Goal: Transaction & Acquisition: Purchase product/service

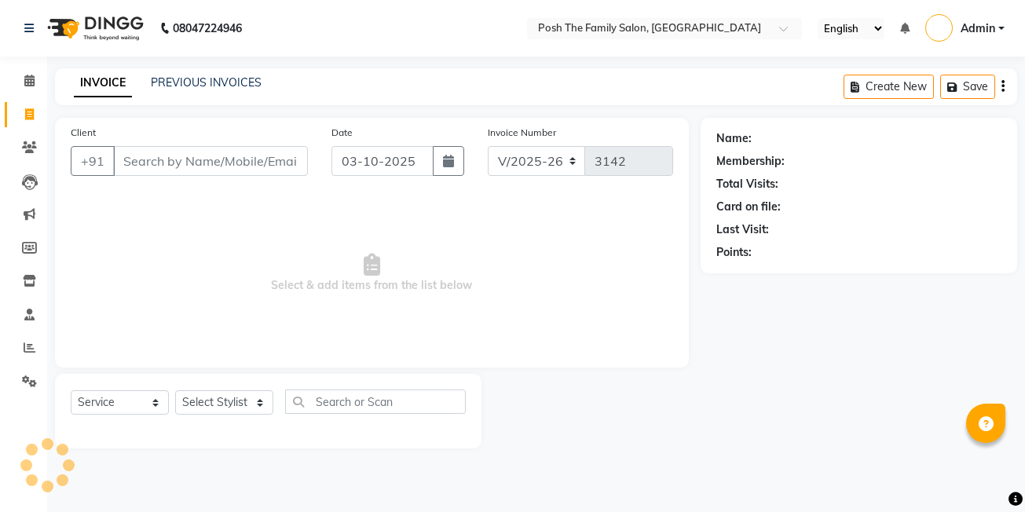
select select "6199"
select select "service"
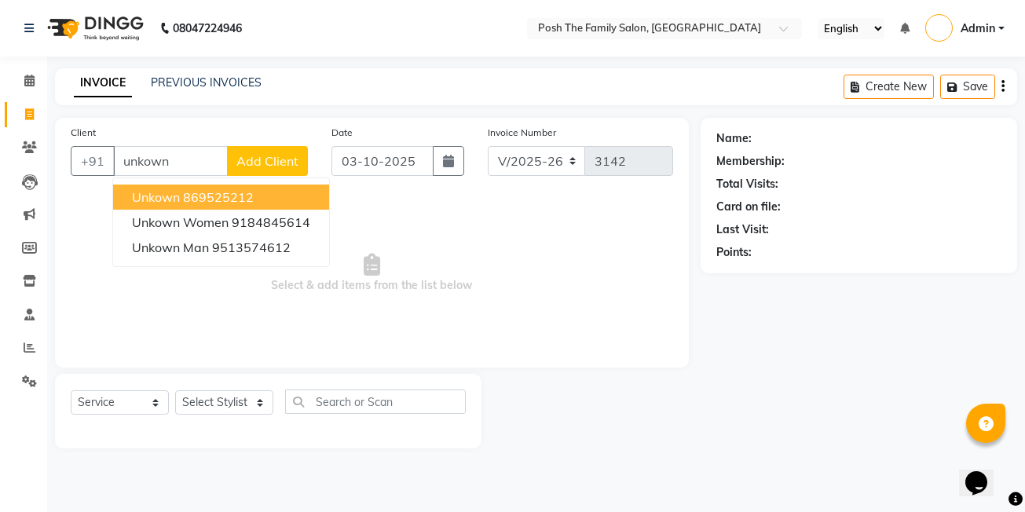
click at [258, 202] on button "unkown 869525212" at bounding box center [221, 197] width 216 height 25
type input "869525212"
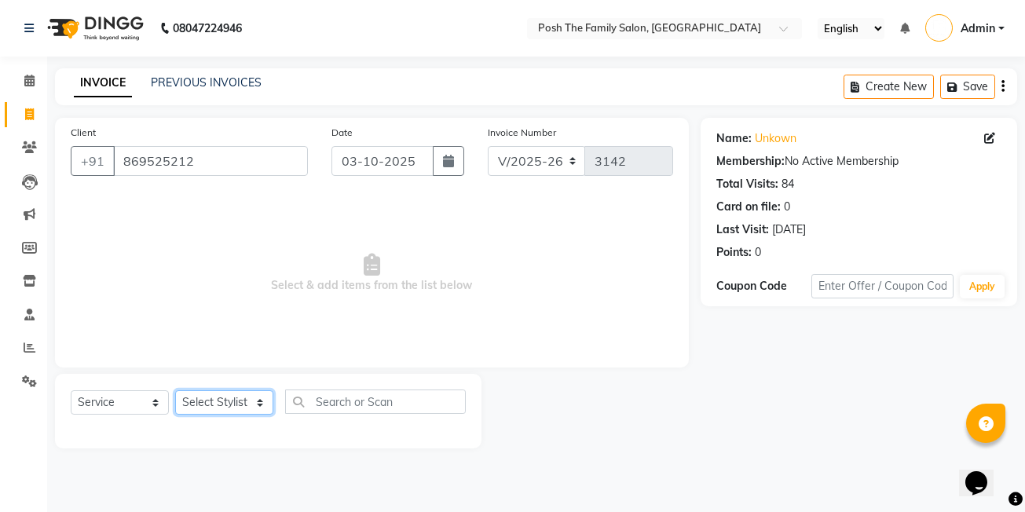
click at [212, 399] on select "Select Stylist [PERSON_NAME] [PERSON_NAME] VRMA [PERSON_NAME] [PERSON_NAME] [PE…" at bounding box center [224, 402] width 98 height 24
select select "59569"
click at [175, 390] on select "Select Stylist [PERSON_NAME] [PERSON_NAME] VRMA [PERSON_NAME] [PERSON_NAME] [PE…" at bounding box center [224, 402] width 98 height 24
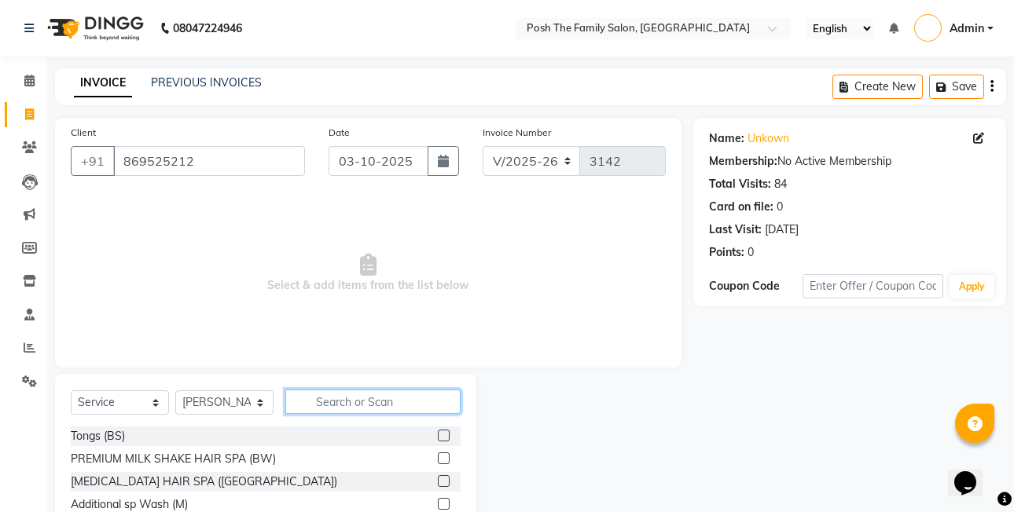
drag, startPoint x: 317, startPoint y: 403, endPoint x: 322, endPoint y: 396, distance: 8.5
click at [321, 398] on input "text" at bounding box center [372, 402] width 175 height 24
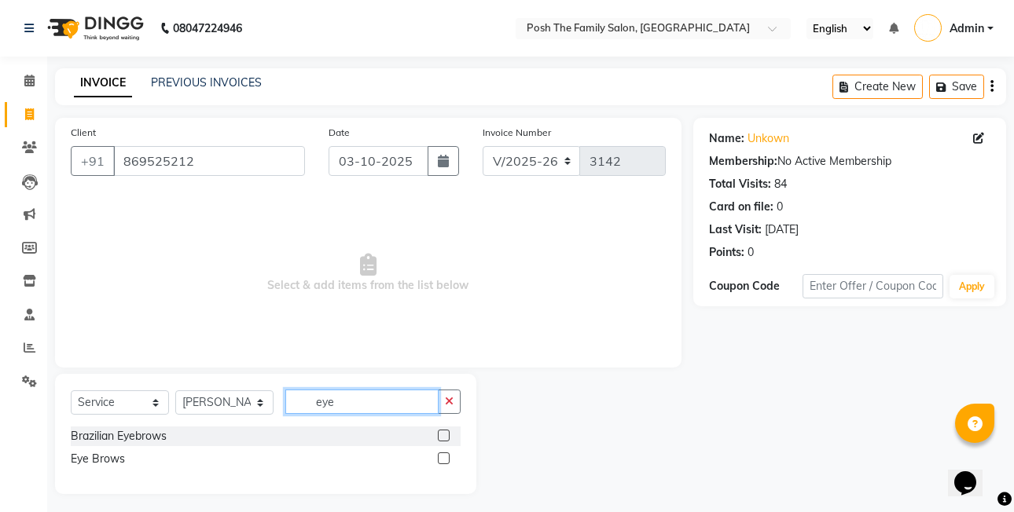
type input "eye"
click at [449, 462] on label at bounding box center [444, 459] width 12 height 12
click at [448, 462] on input "checkbox" at bounding box center [443, 459] width 10 height 10
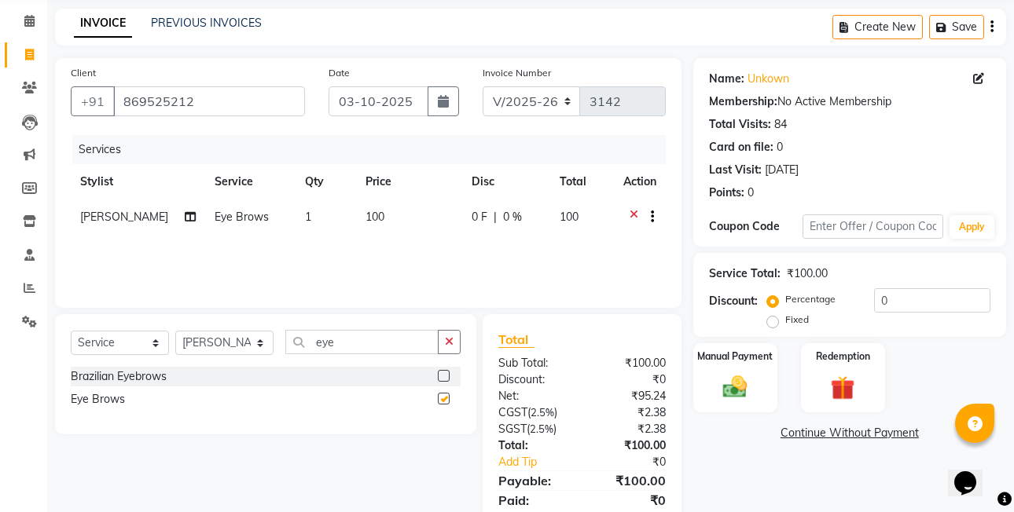
checkbox input "false"
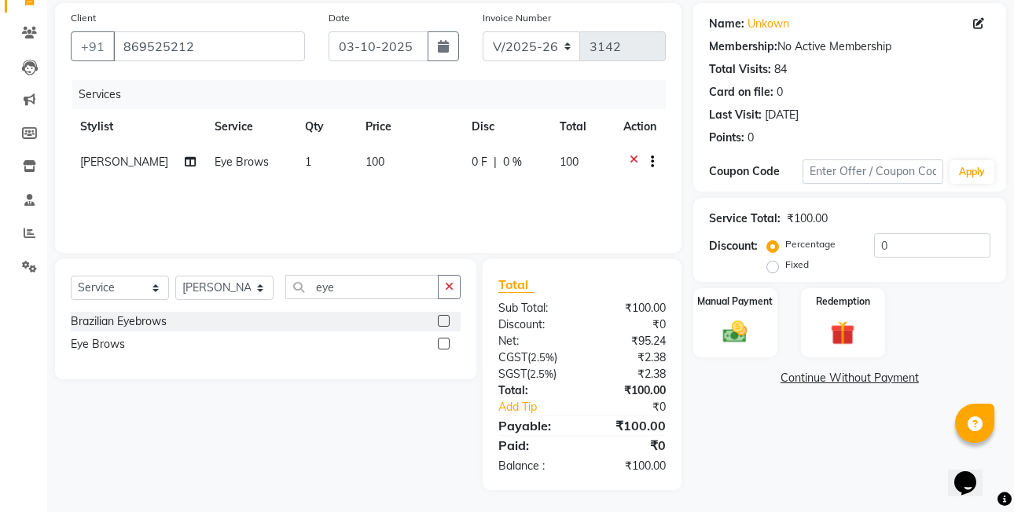
scroll to position [116, 0]
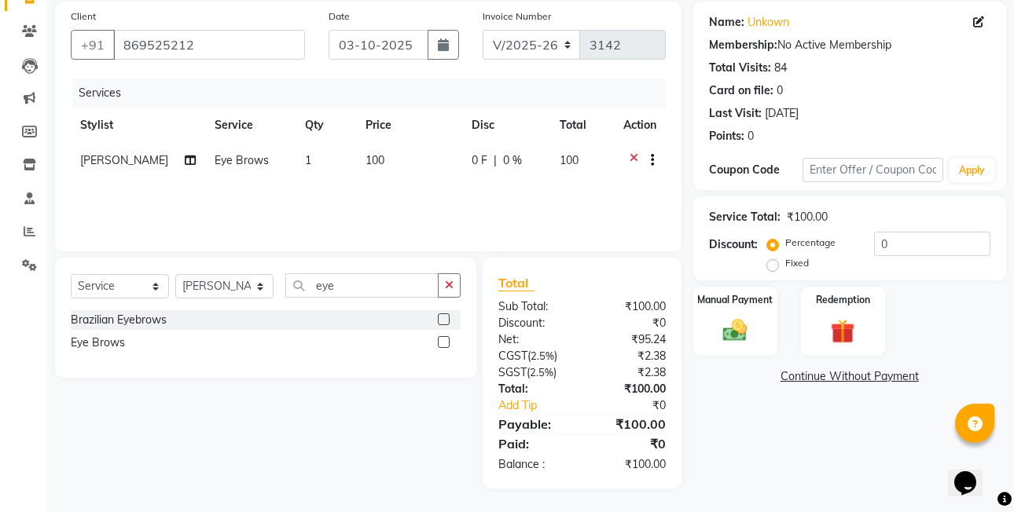
click at [785, 266] on label "Fixed" at bounding box center [797, 263] width 24 height 14
click at [772, 266] on input "Fixed" at bounding box center [775, 263] width 11 height 11
radio input "true"
click at [754, 324] on img at bounding box center [734, 330] width 41 height 29
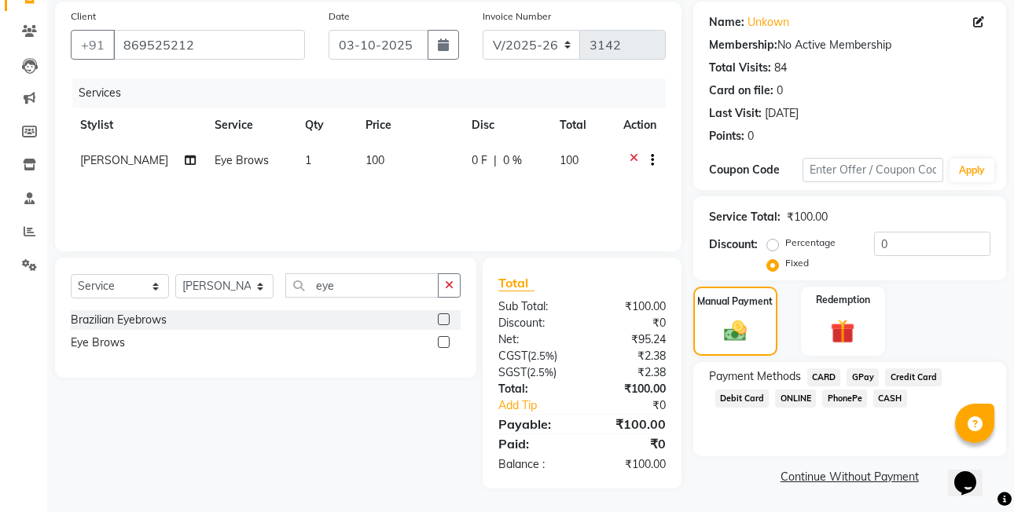
click at [839, 388] on div "Payment Methods CARD GPay Credit Card Debit Card ONLINE PhonePe CASH" at bounding box center [849, 389] width 281 height 42
click at [917, 283] on div "Name: Unkown Membership: No Active Membership Total Visits: 84 Card on file: 0 …" at bounding box center [855, 245] width 324 height 487
click at [878, 402] on span "CASH" at bounding box center [890, 399] width 34 height 18
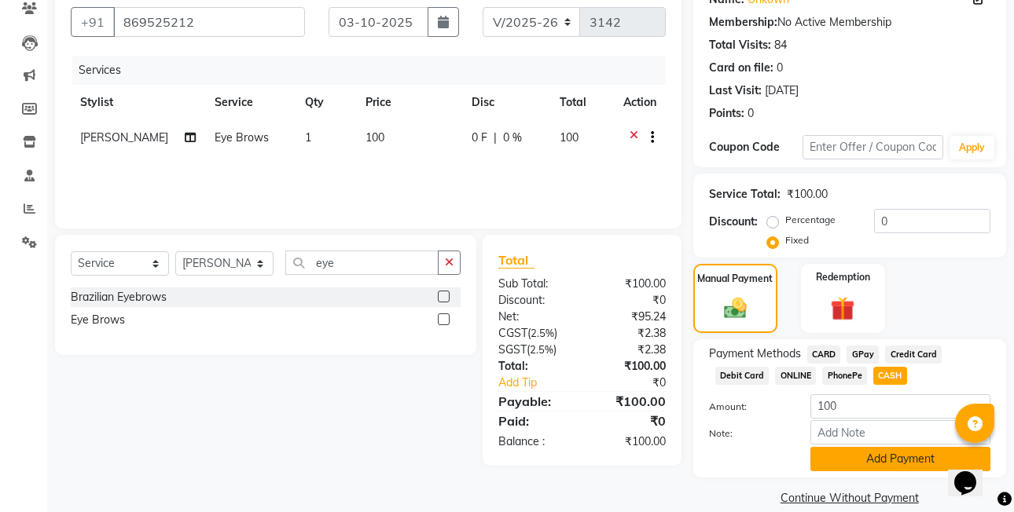
scroll to position [160, 0]
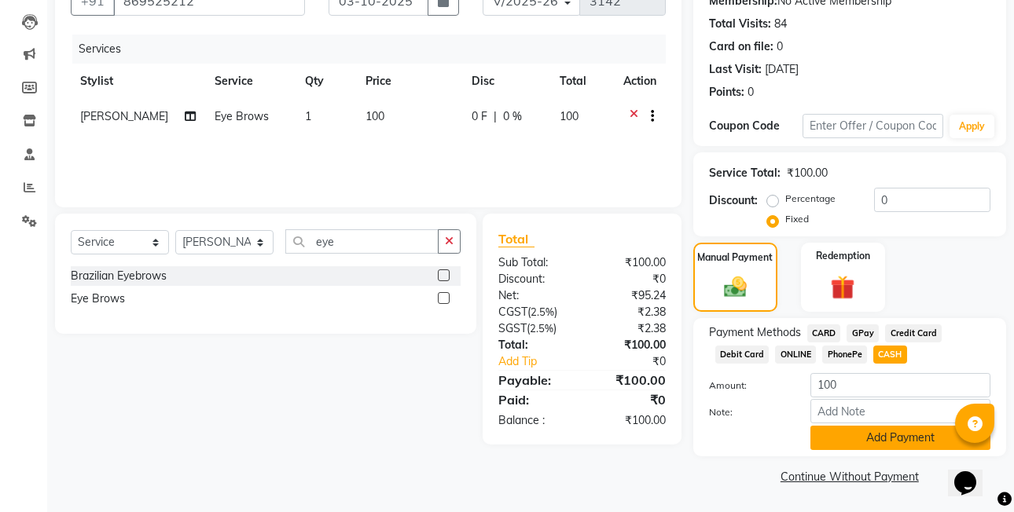
click at [882, 436] on button "Add Payment" at bounding box center [900, 438] width 180 height 24
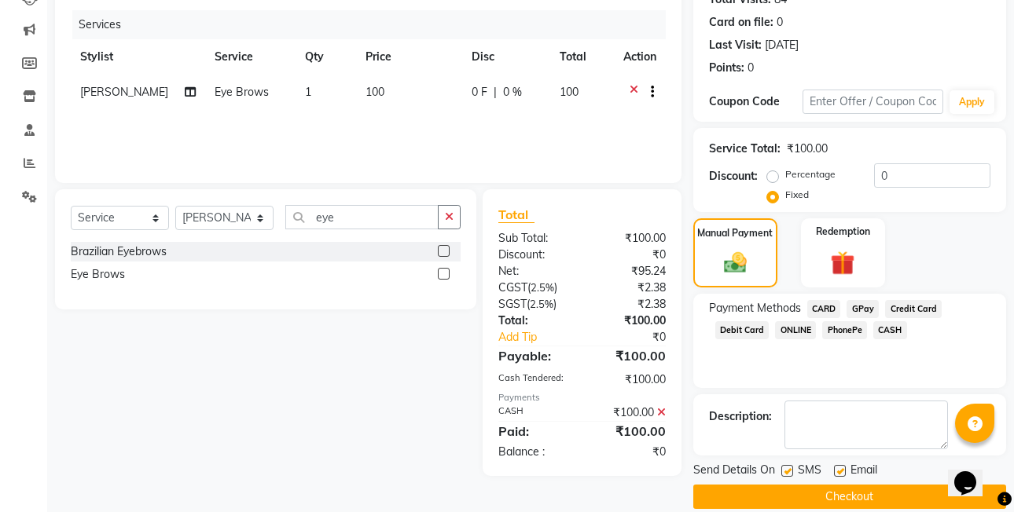
scroll to position [205, 0]
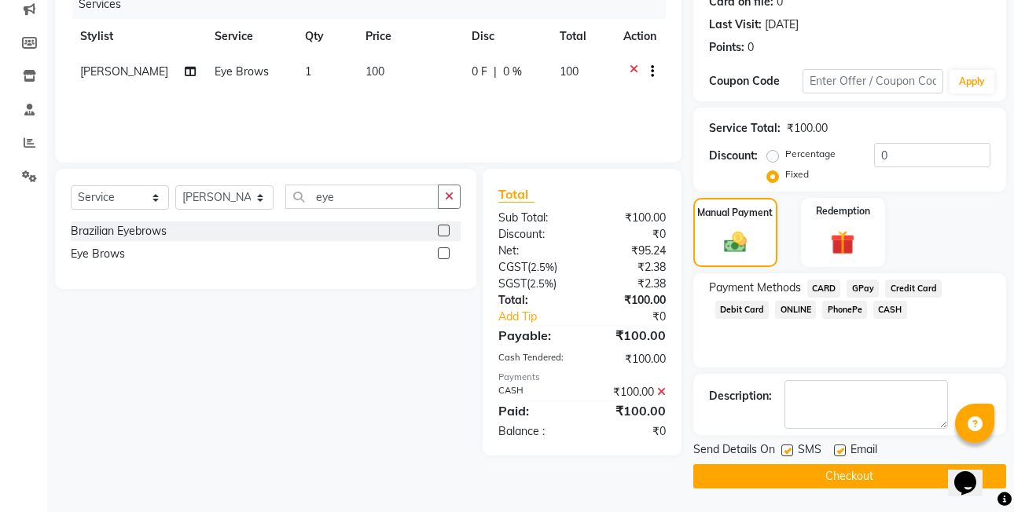
click at [823, 481] on button "Checkout" at bounding box center [849, 476] width 313 height 24
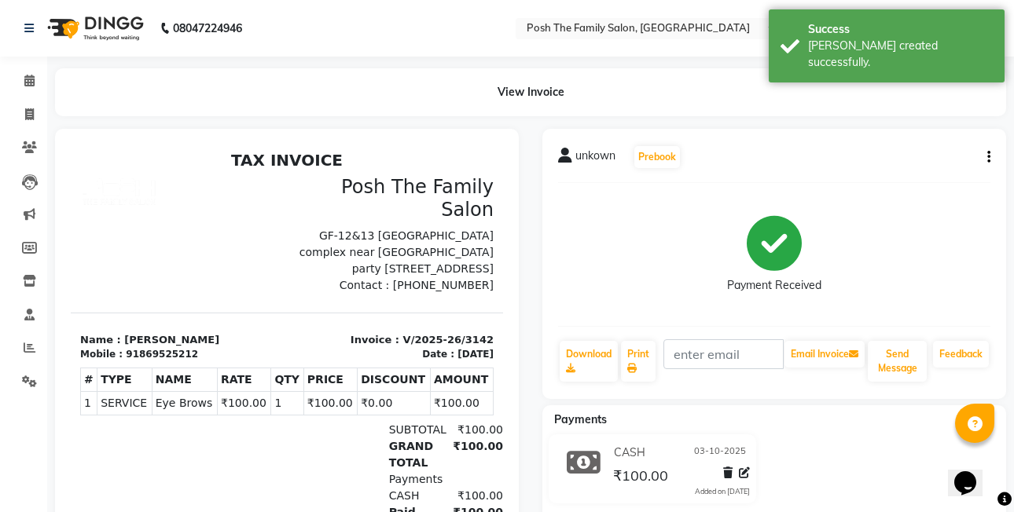
click at [984, 153] on button "button" at bounding box center [985, 157] width 9 height 16
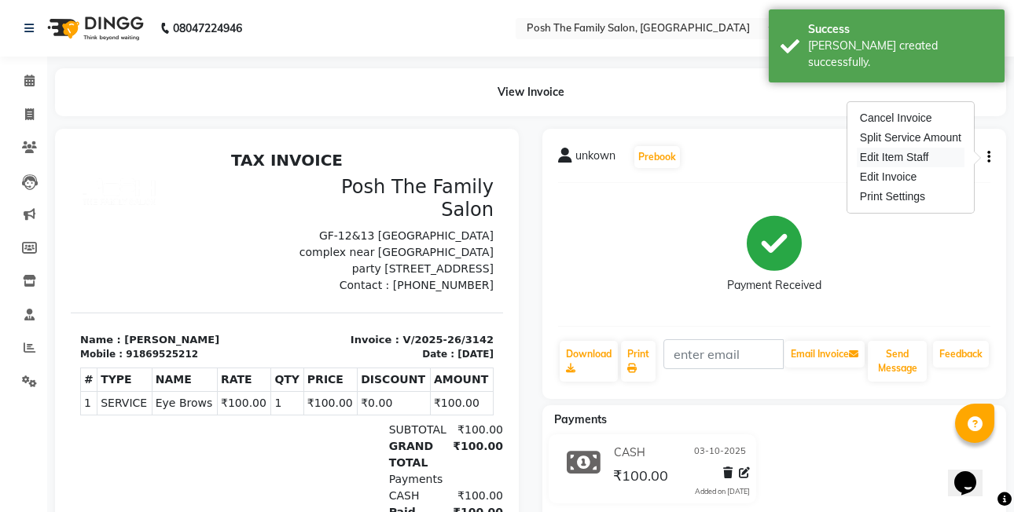
click at [859, 162] on div "Edit Item Staff" at bounding box center [910, 158] width 108 height 20
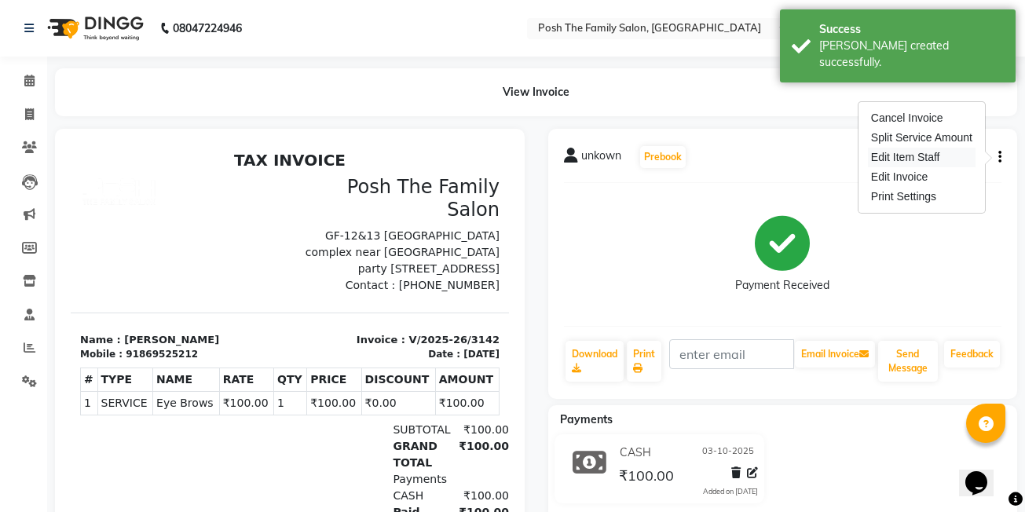
select select "59569"
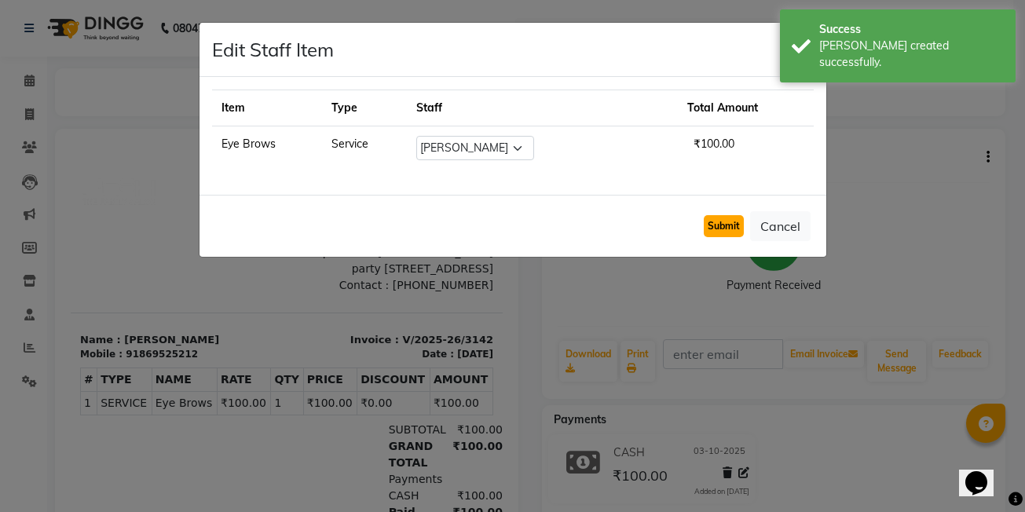
click at [708, 222] on button "Submit" at bounding box center [724, 226] width 40 height 22
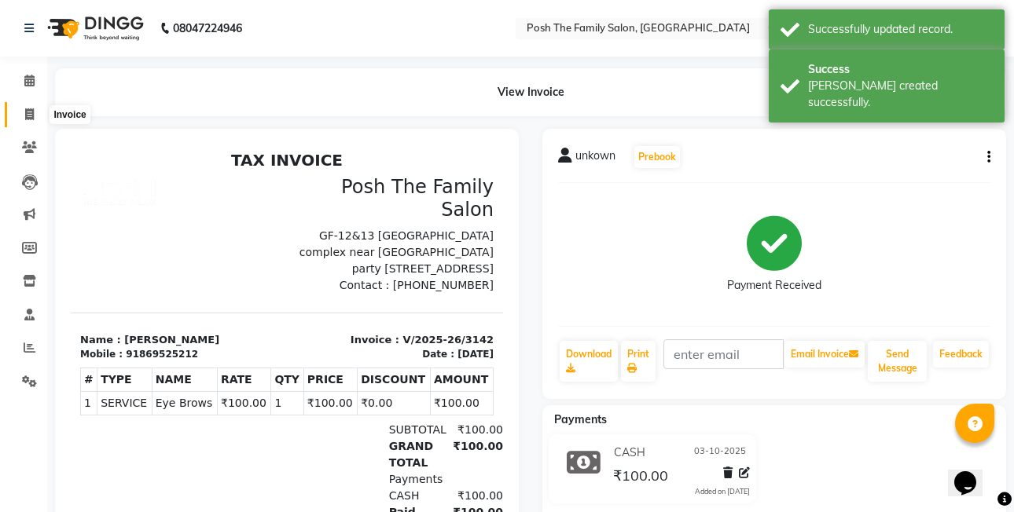
click at [25, 114] on icon at bounding box center [29, 114] width 9 height 12
select select "service"
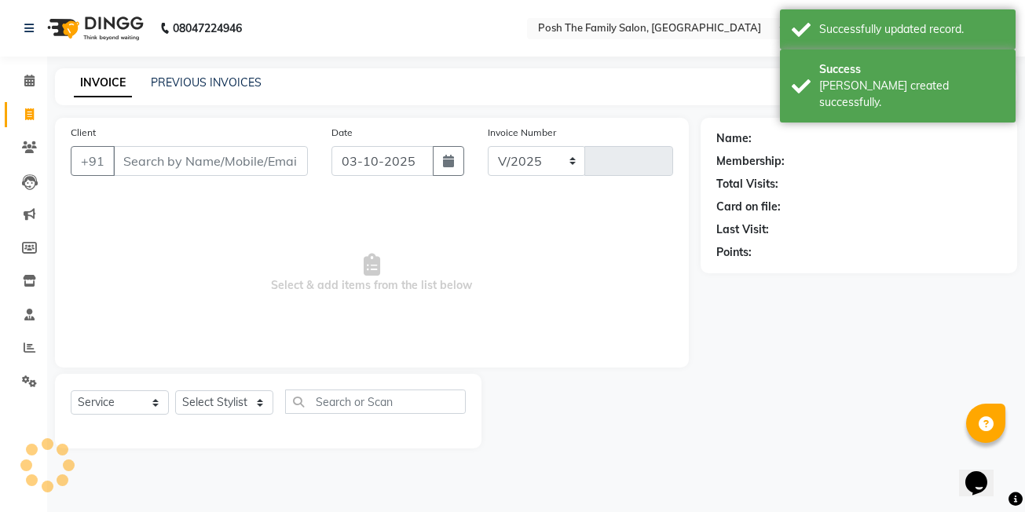
select select "6199"
type input "3143"
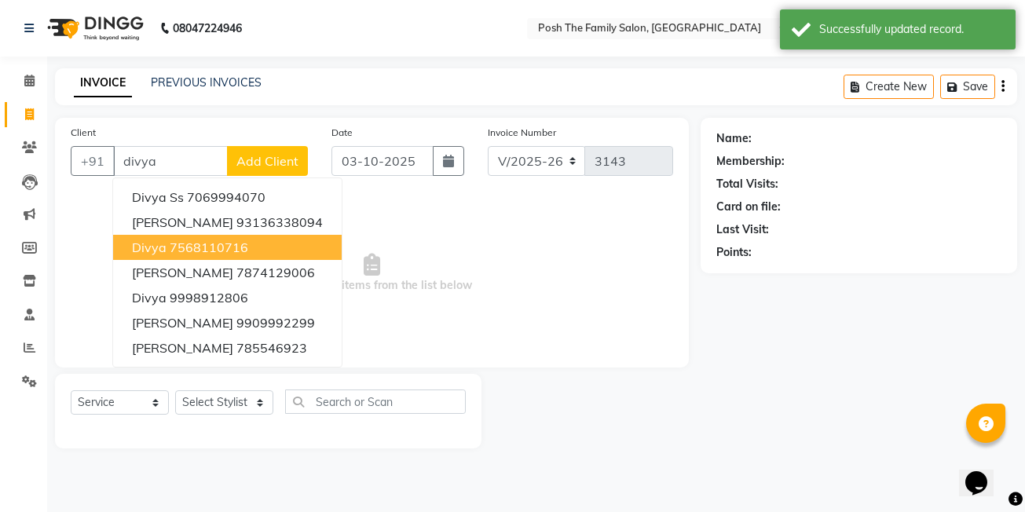
click at [219, 254] on ngb-highlight "7568110716" at bounding box center [209, 248] width 79 height 16
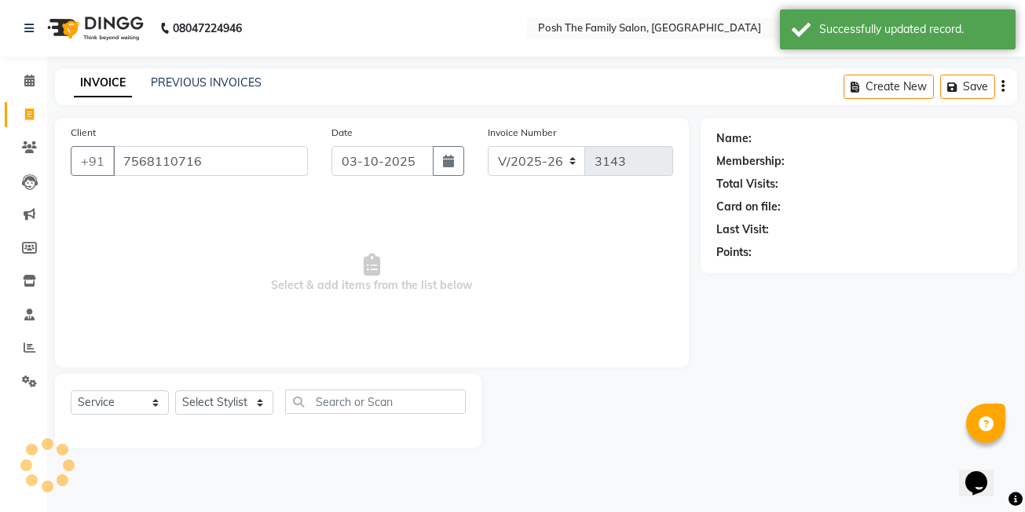
type input "7568110716"
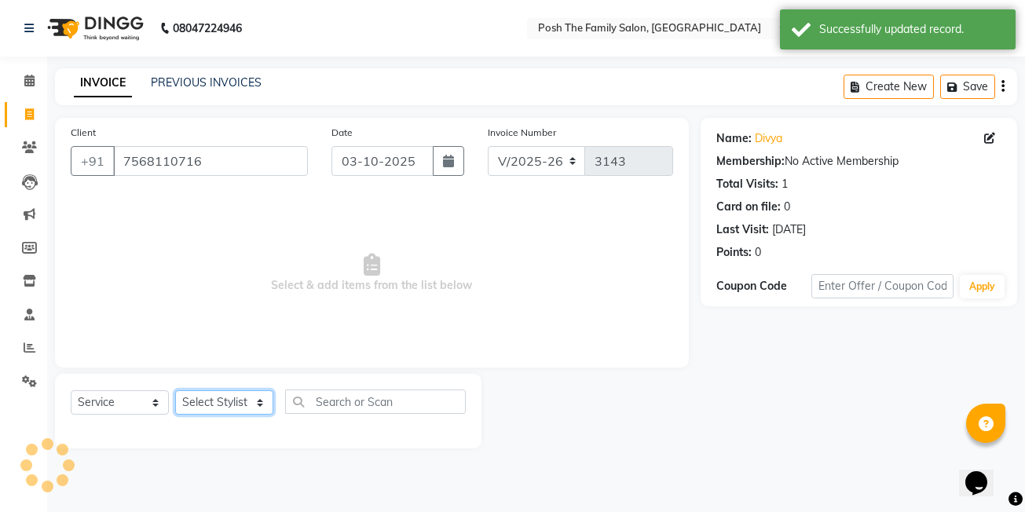
drag, startPoint x: 232, startPoint y: 402, endPoint x: 238, endPoint y: 389, distance: 14.8
click at [233, 401] on select "Select Stylist [PERSON_NAME] [PERSON_NAME] VRMA [PERSON_NAME] [PERSON_NAME] [PE…" at bounding box center [224, 402] width 98 height 24
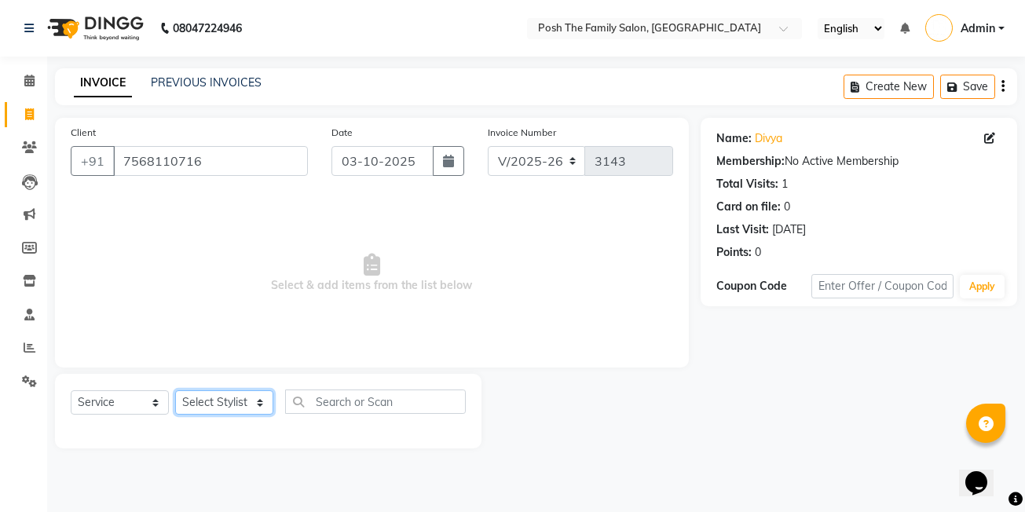
select select "53742"
click at [175, 390] on select "Select Stylist [PERSON_NAME] [PERSON_NAME] VRMA [PERSON_NAME] [PERSON_NAME] [PE…" at bounding box center [224, 402] width 98 height 24
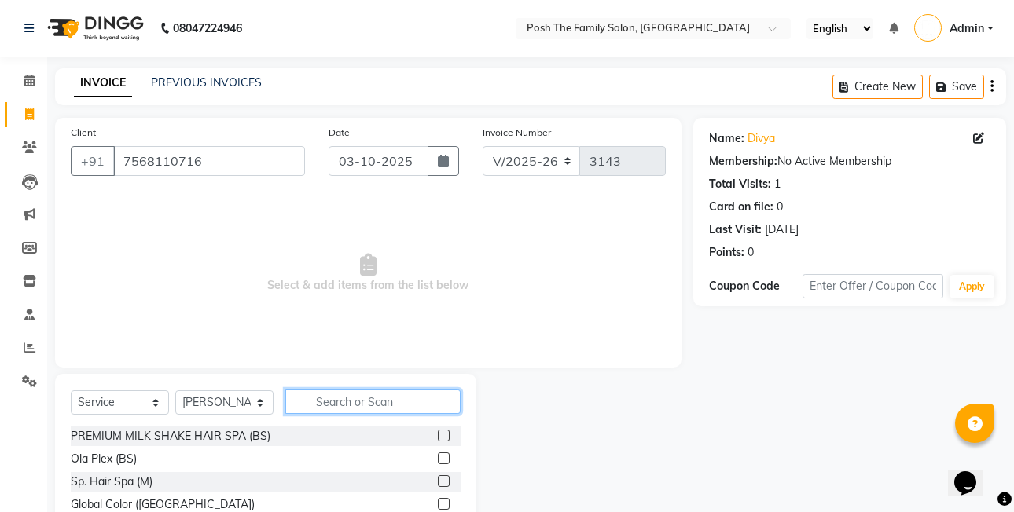
click at [350, 399] on input "text" at bounding box center [372, 402] width 175 height 24
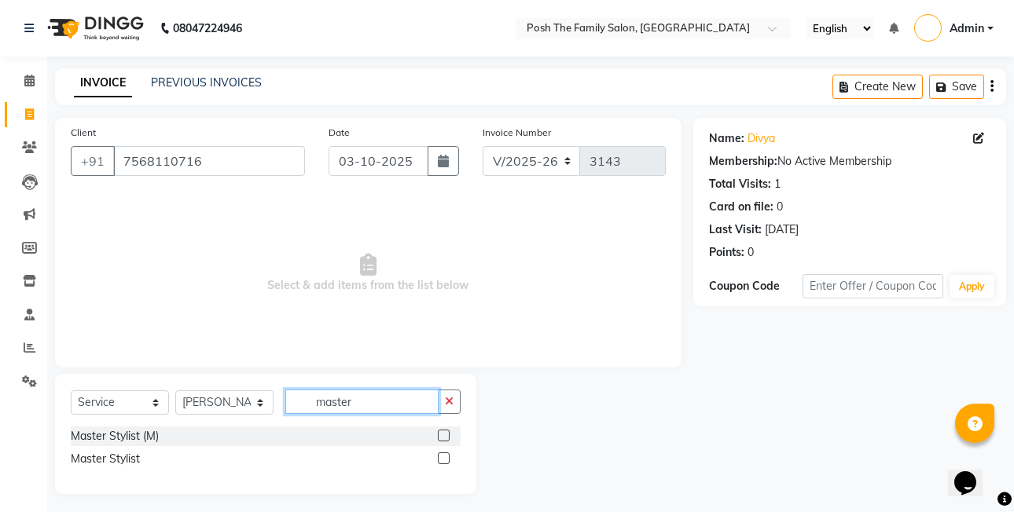
type input "master"
click at [440, 434] on label at bounding box center [444, 436] width 12 height 12
click at [440, 434] on input "checkbox" at bounding box center [443, 436] width 10 height 10
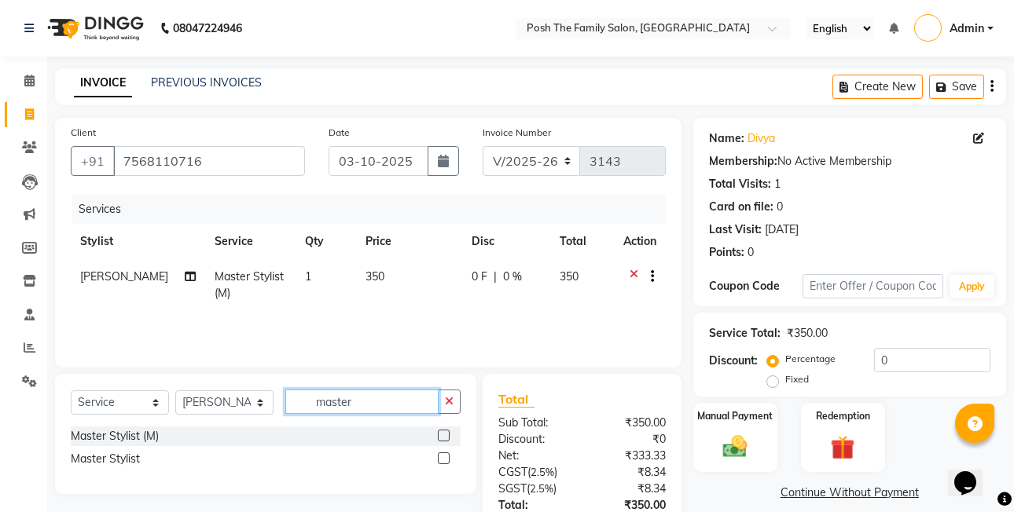
checkbox input "false"
click at [395, 405] on input "master" at bounding box center [361, 402] width 153 height 24
type input "m"
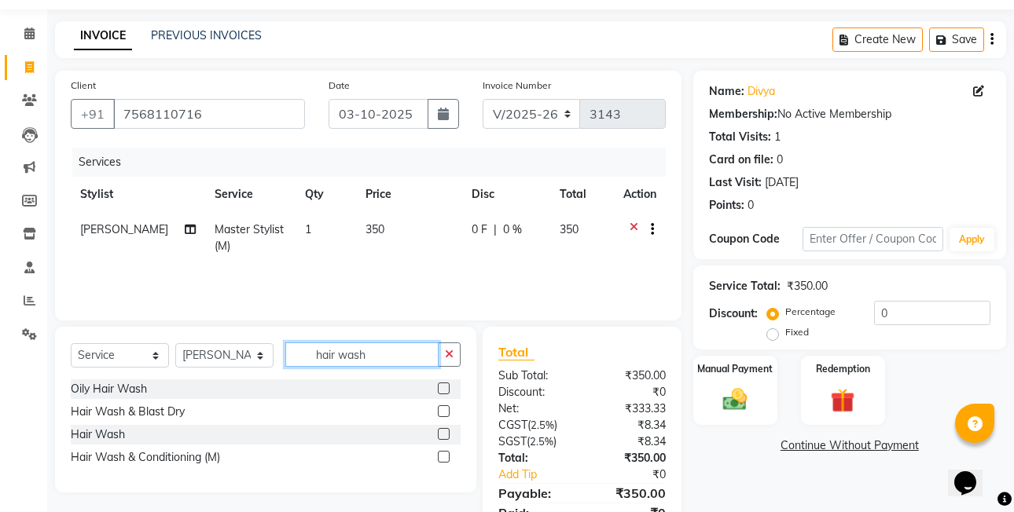
scroll to position [116, 0]
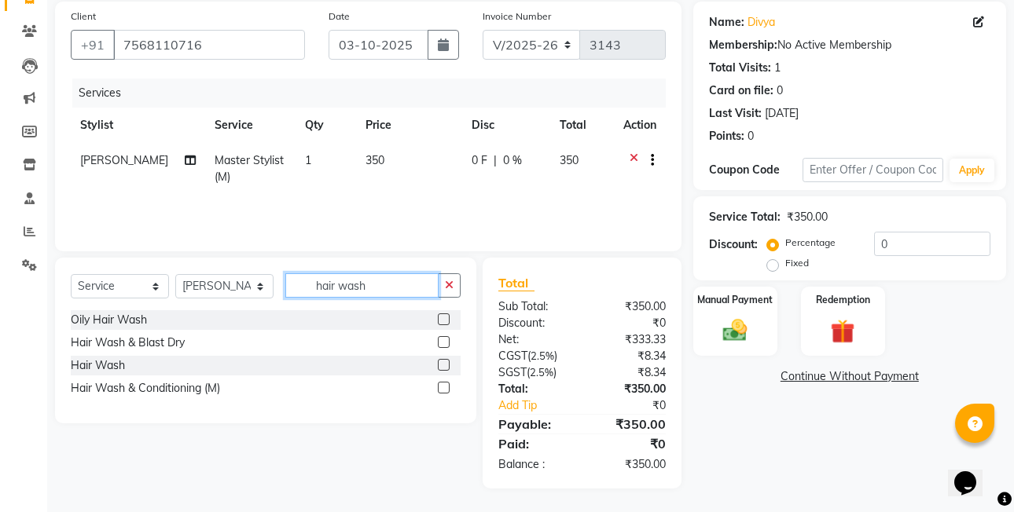
type input "hair wash"
click at [440, 364] on label at bounding box center [444, 365] width 12 height 12
click at [440, 364] on input "checkbox" at bounding box center [443, 366] width 10 height 10
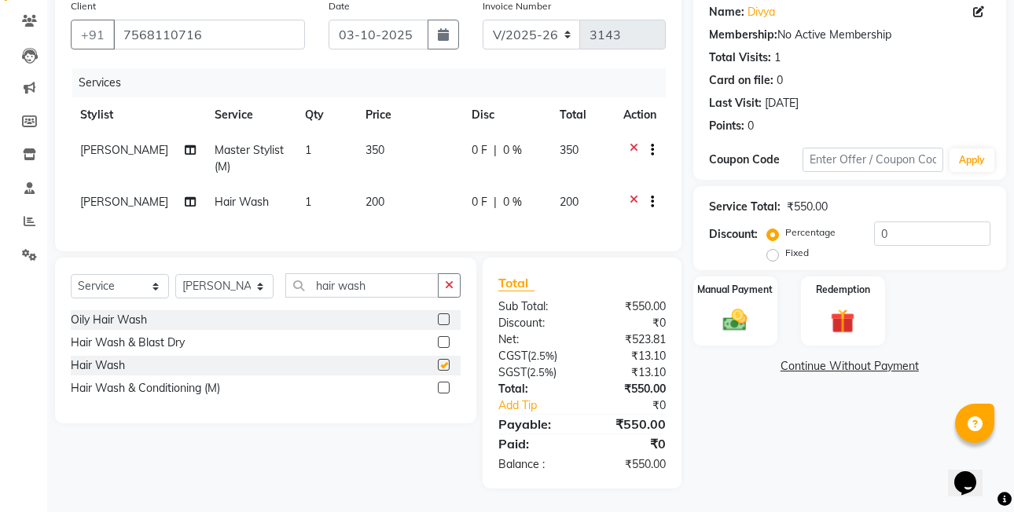
checkbox input "false"
click at [368, 143] on span "350" at bounding box center [374, 150] width 19 height 14
select select "53742"
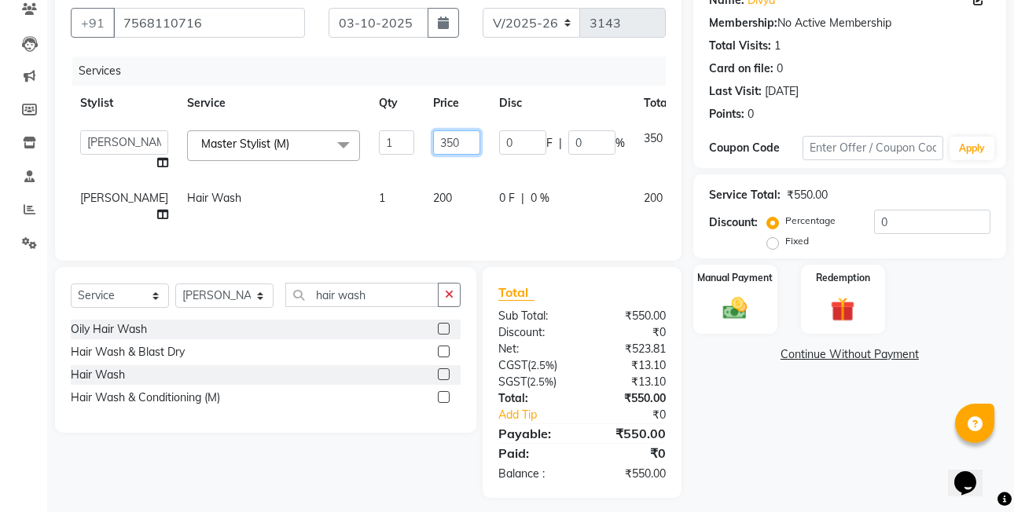
drag, startPoint x: 429, startPoint y: 141, endPoint x: 565, endPoint y: 170, distance: 138.8
click at [444, 143] on td "350" at bounding box center [456, 151] width 66 height 60
type input "3"
type input "140"
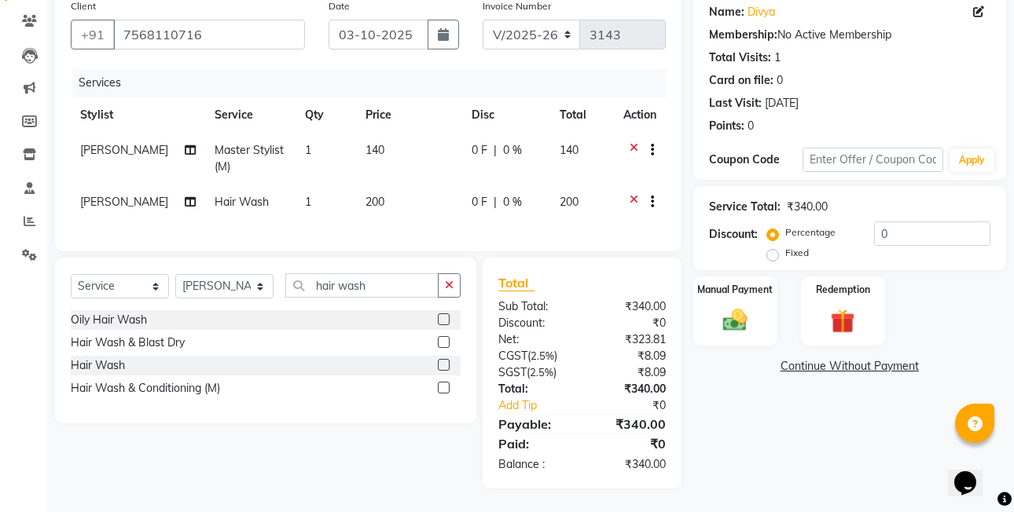
click at [411, 192] on td "200" at bounding box center [409, 204] width 106 height 38
select select "53742"
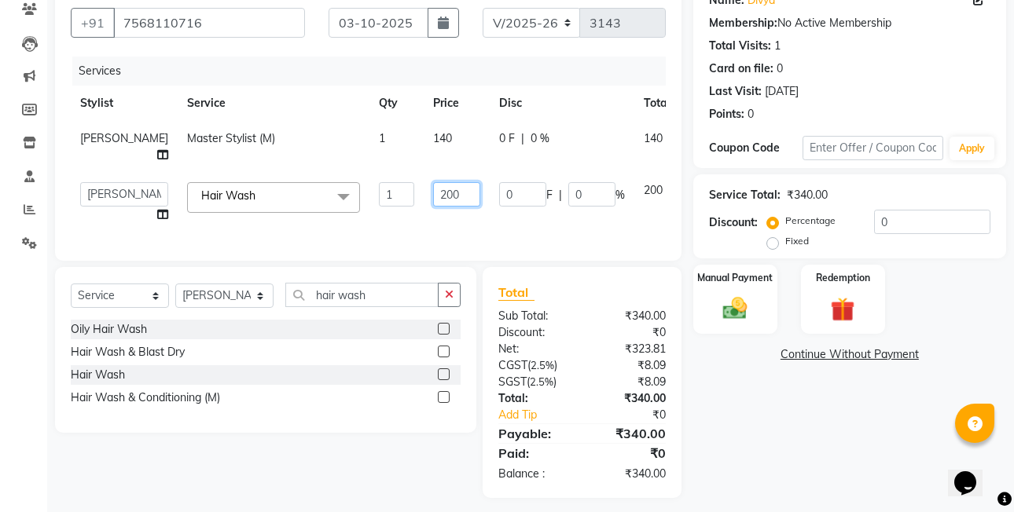
click at [433, 196] on input "200" at bounding box center [456, 194] width 47 height 24
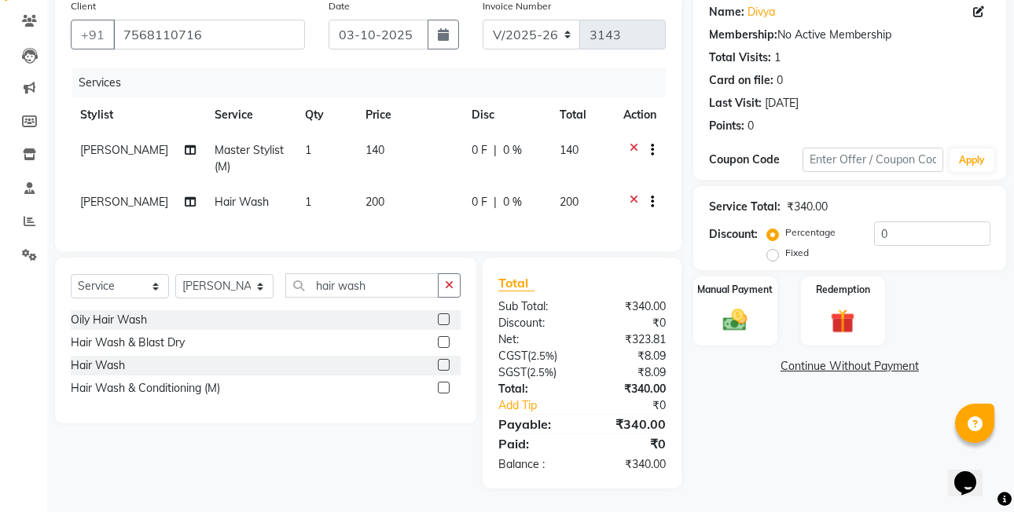
click at [431, 120] on th "Price" at bounding box center [409, 114] width 106 height 35
click at [379, 141] on td "140" at bounding box center [409, 159] width 106 height 52
select select "53742"
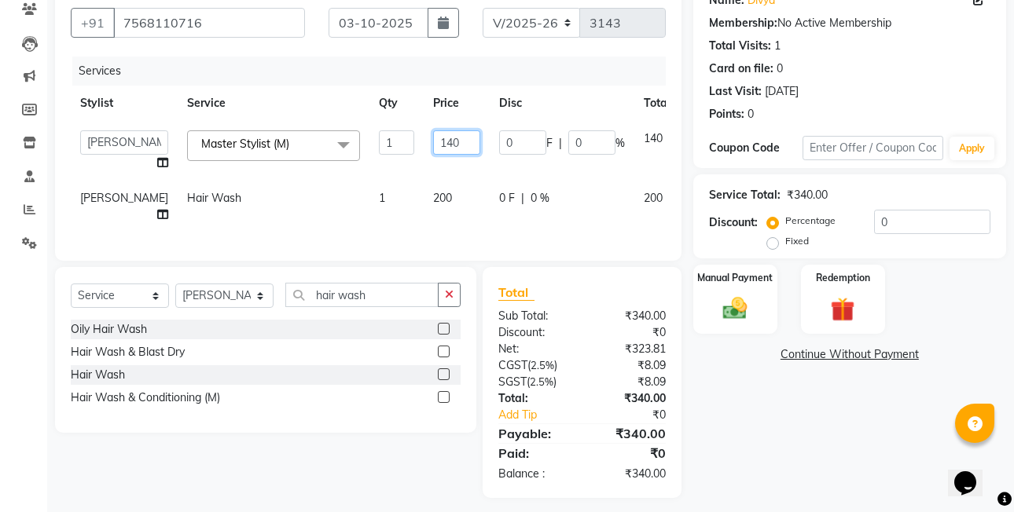
drag, startPoint x: 441, startPoint y: 140, endPoint x: 445, endPoint y: 125, distance: 15.4
click at [442, 138] on td "140" at bounding box center [456, 151] width 66 height 60
type input "1"
type input "350"
click at [435, 201] on td "200" at bounding box center [456, 207] width 66 height 52
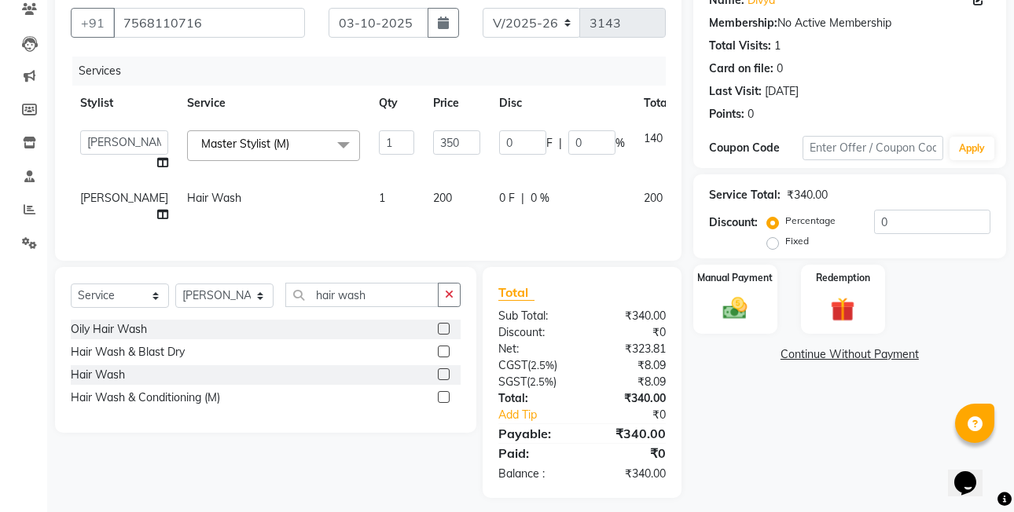
select select "53742"
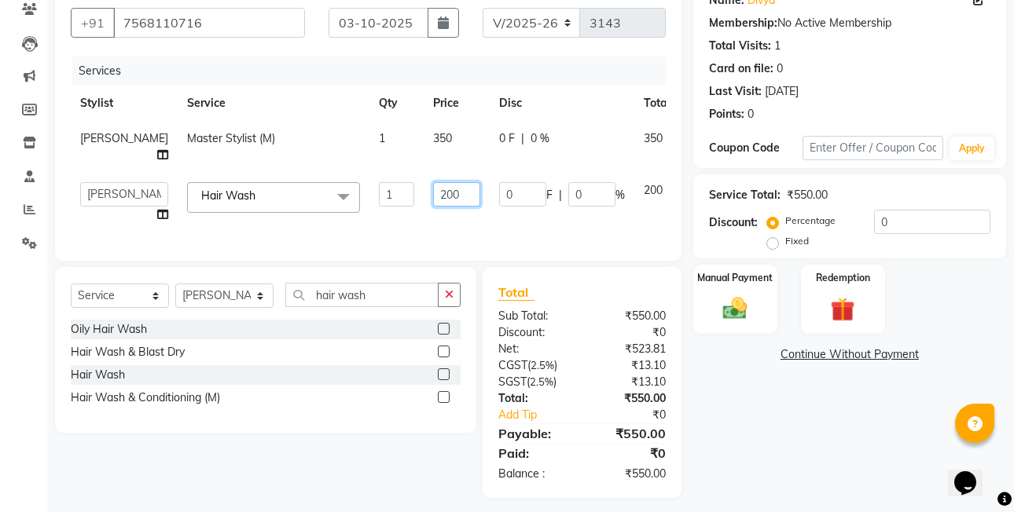
click at [438, 200] on input "200" at bounding box center [456, 194] width 47 height 24
type input "2"
type input "140"
click at [423, 109] on th "Price" at bounding box center [456, 103] width 66 height 35
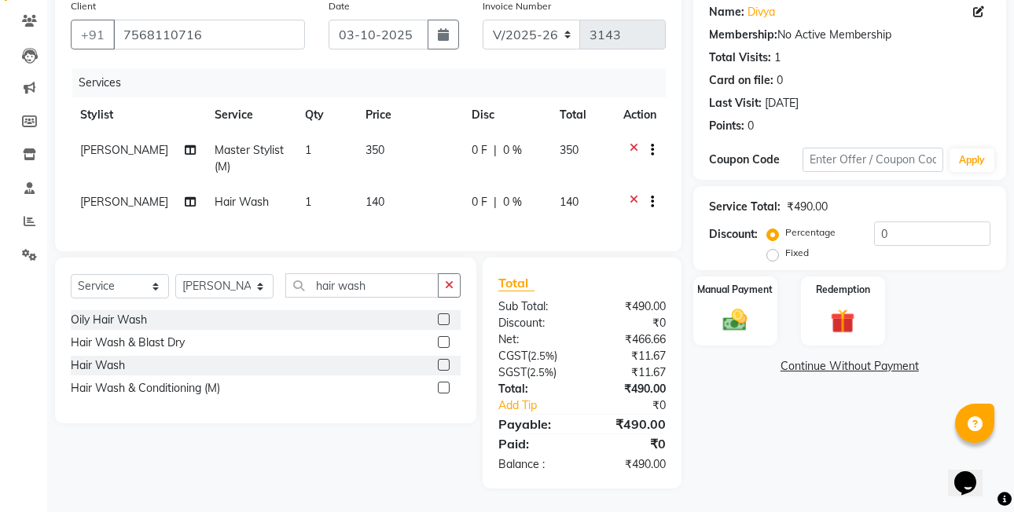
drag, startPoint x: 764, startPoint y: 246, endPoint x: 759, endPoint y: 255, distance: 9.8
click at [763, 244] on div "Discount: Percentage Fixed 0" at bounding box center [849, 243] width 281 height 42
click at [785, 246] on label "Fixed" at bounding box center [797, 253] width 24 height 14
click at [770, 247] on input "Fixed" at bounding box center [775, 252] width 11 height 11
radio input "true"
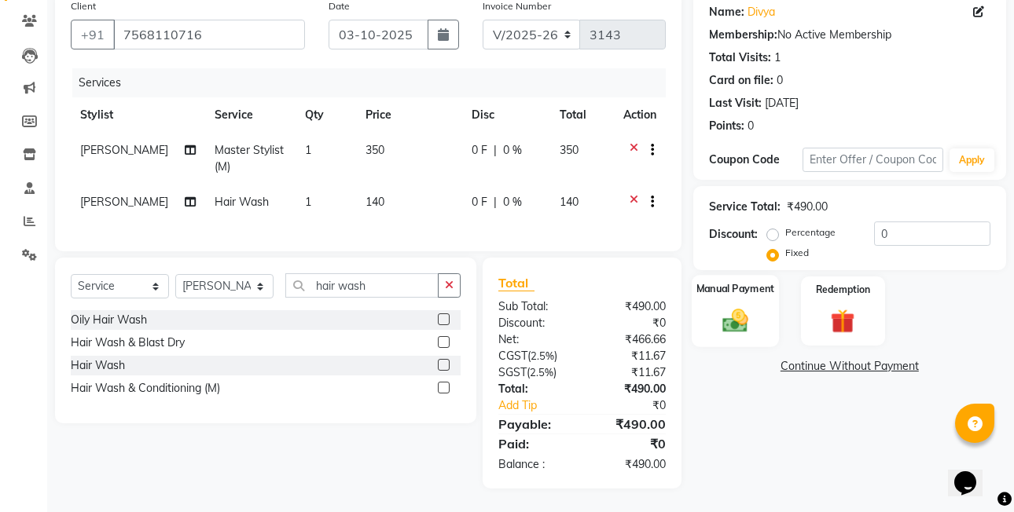
click at [747, 306] on img at bounding box center [734, 320] width 41 height 29
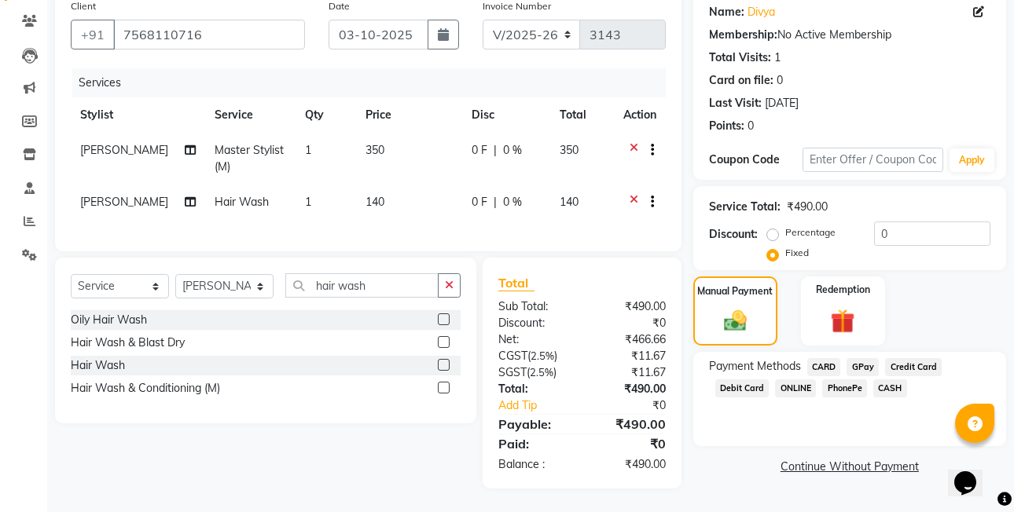
click at [845, 379] on span "PhonePe" at bounding box center [844, 388] width 45 height 18
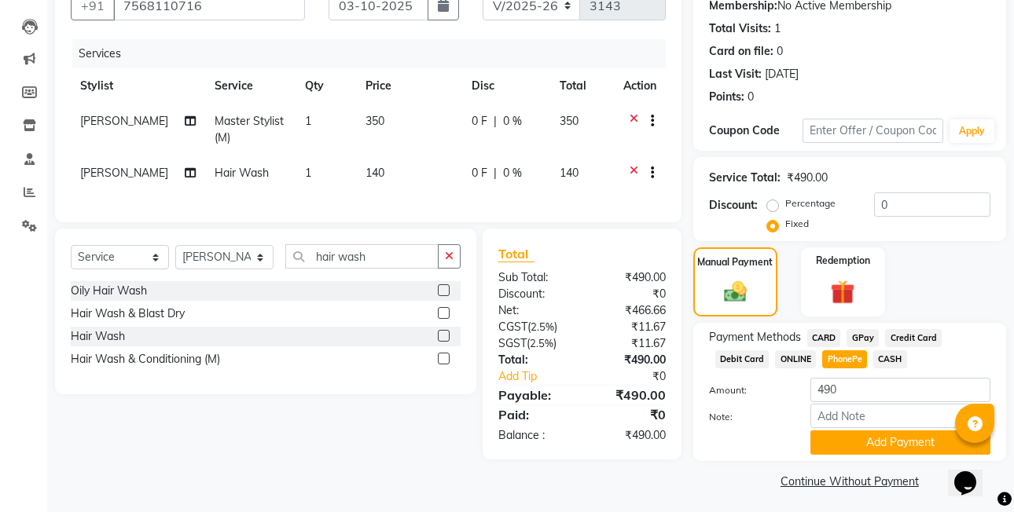
scroll to position [160, 0]
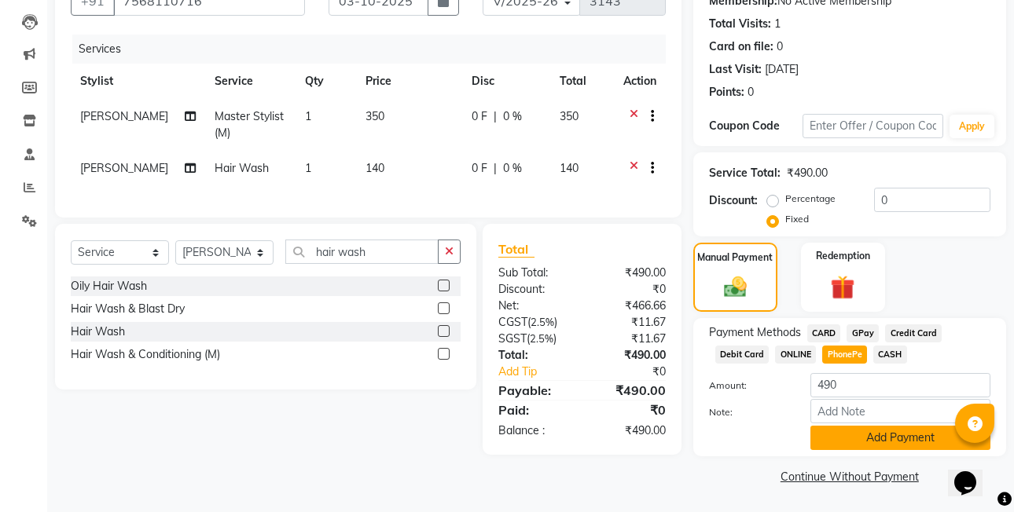
click at [848, 432] on button "Add Payment" at bounding box center [900, 438] width 180 height 24
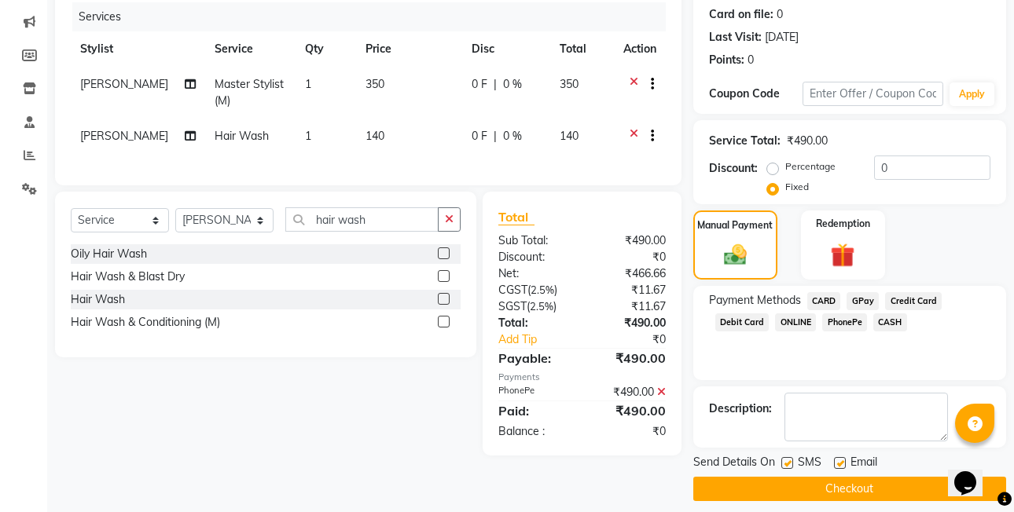
scroll to position [205, 0]
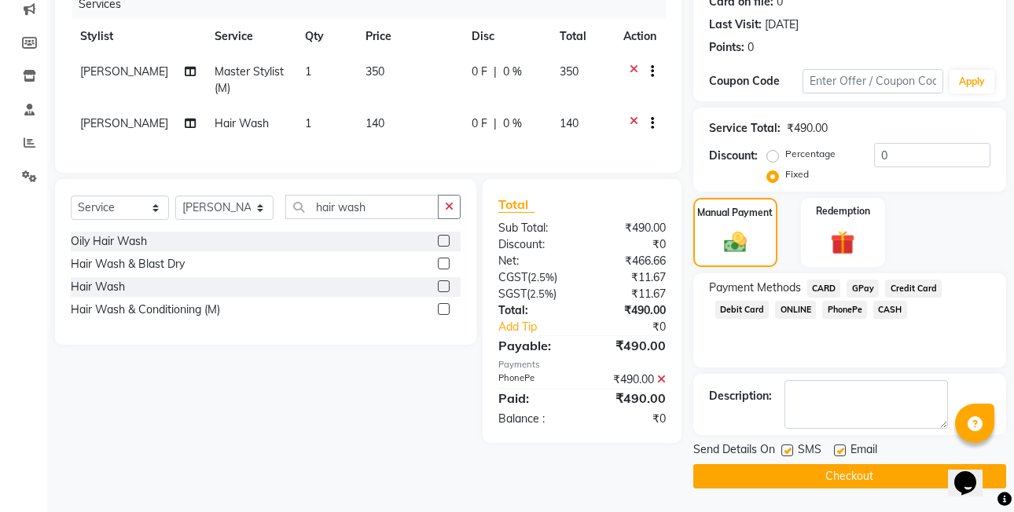
click at [921, 477] on button "Checkout" at bounding box center [849, 476] width 313 height 24
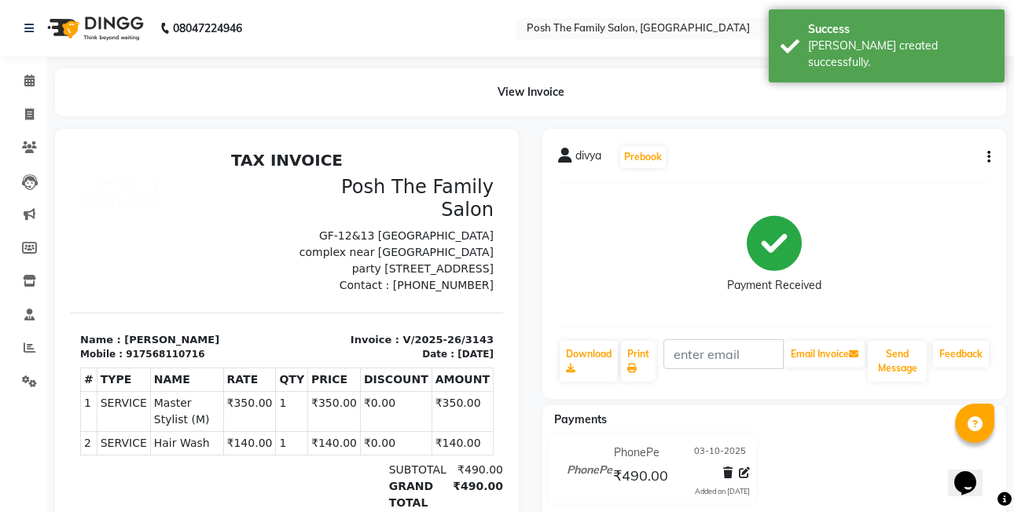
click at [988, 157] on icon "button" at bounding box center [988, 157] width 3 height 1
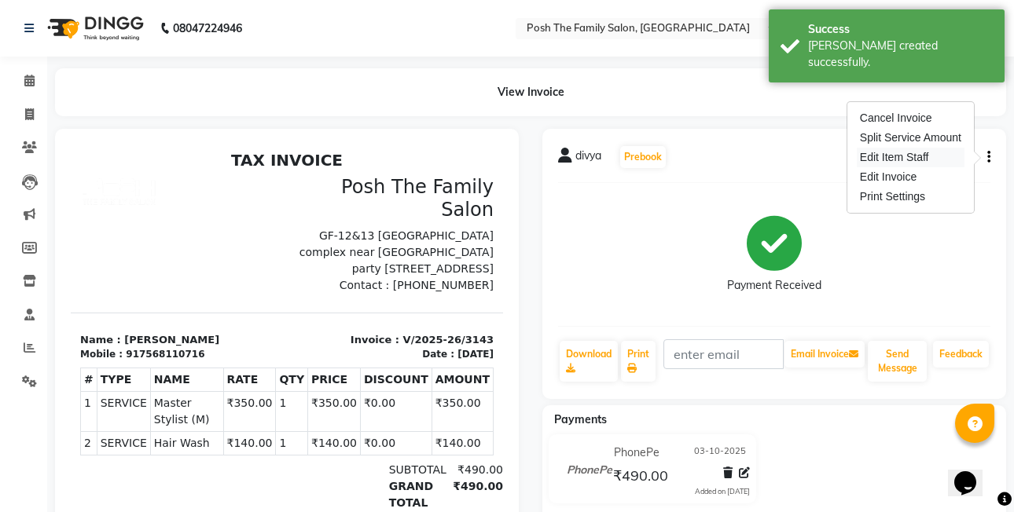
click at [926, 150] on div "Edit Item Staff" at bounding box center [910, 158] width 108 height 20
select select
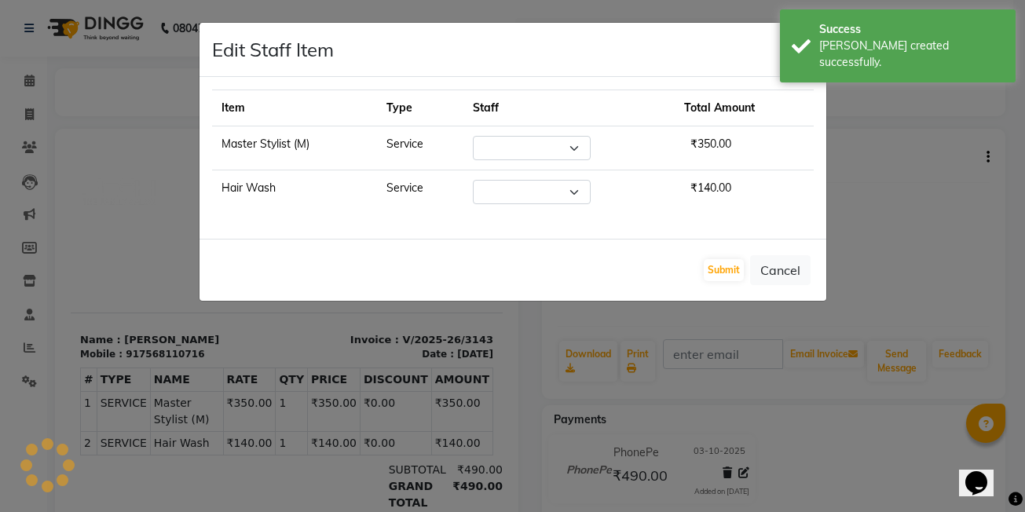
select select "53742"
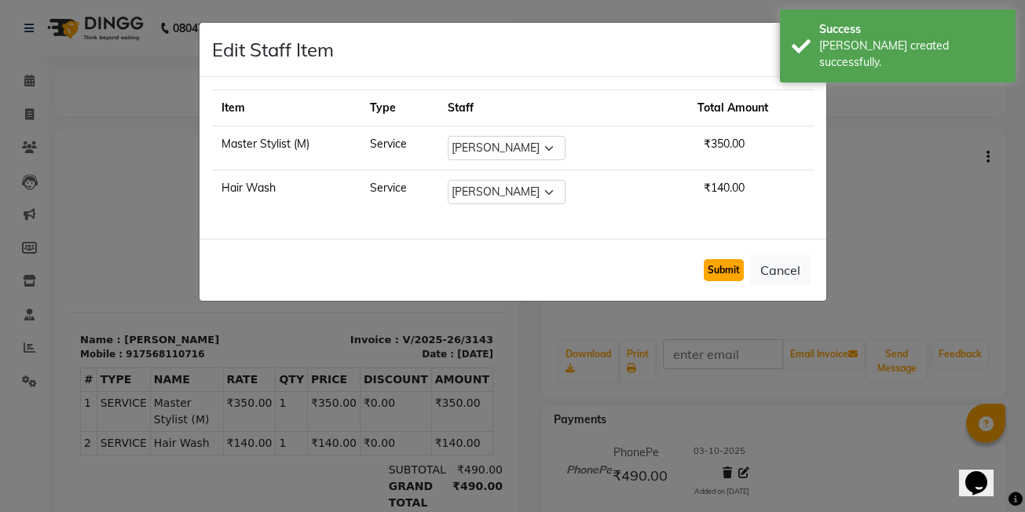
drag, startPoint x: 716, startPoint y: 270, endPoint x: 677, endPoint y: 240, distance: 49.2
click at [716, 269] on button "Submit" at bounding box center [724, 270] width 40 height 22
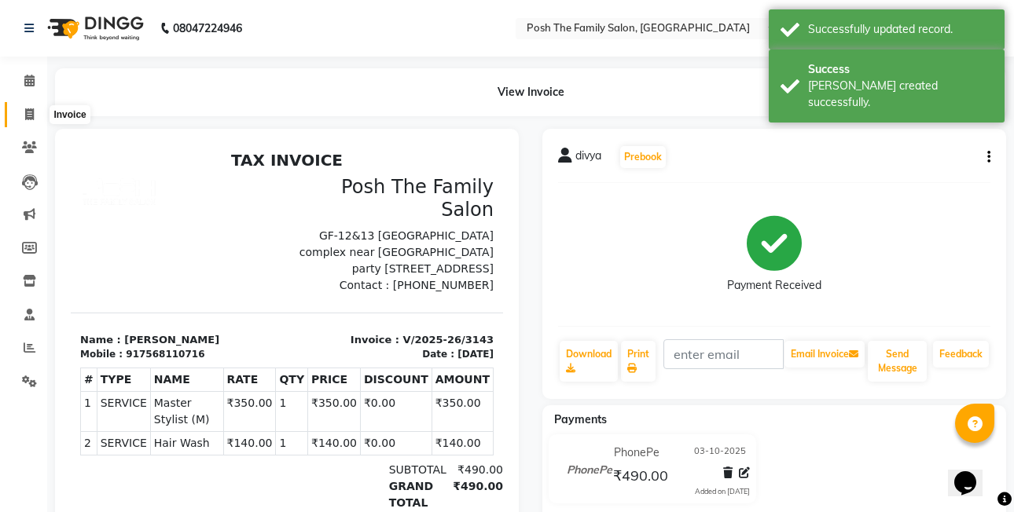
click at [27, 112] on icon at bounding box center [29, 114] width 9 height 12
select select "service"
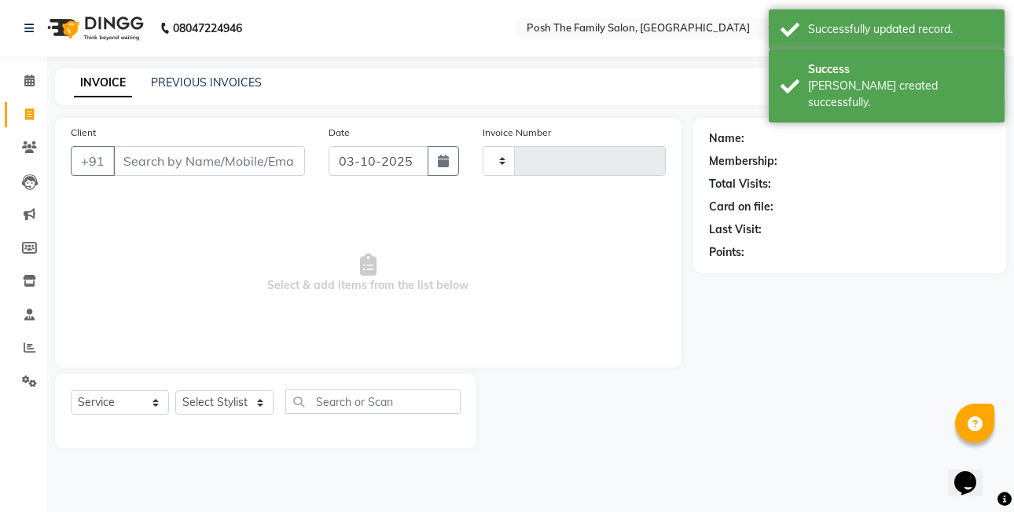
type input "3144"
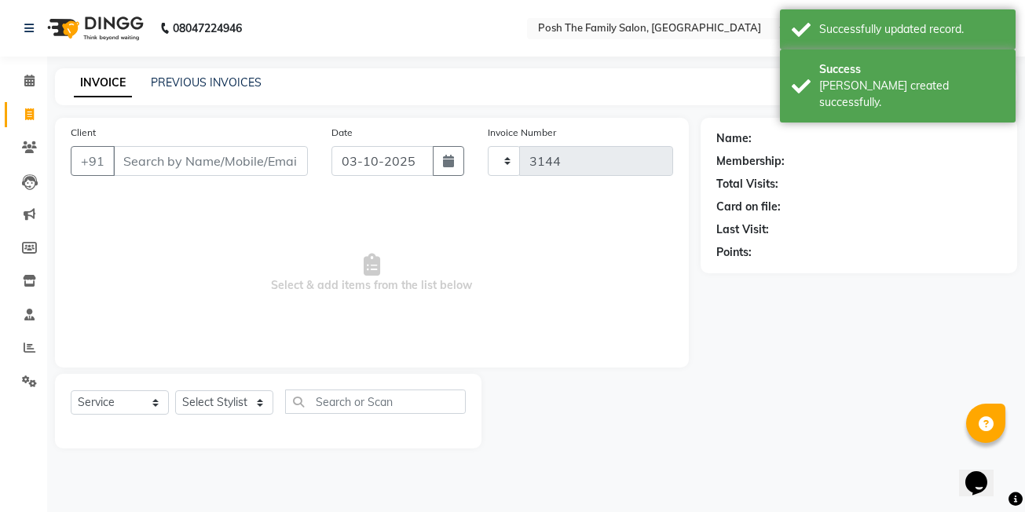
select select "6199"
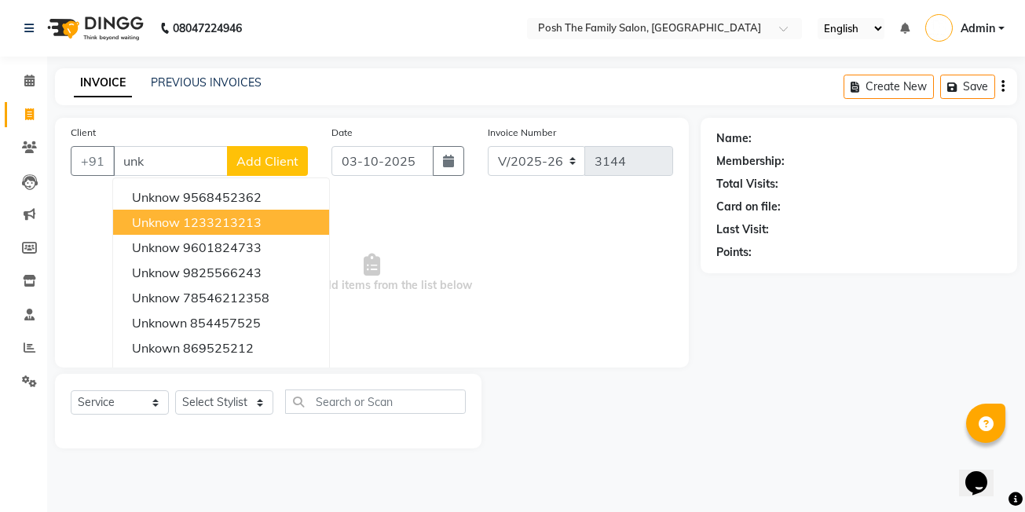
click at [247, 211] on button "unknow 1233213213" at bounding box center [221, 222] width 216 height 25
type input "1233213213"
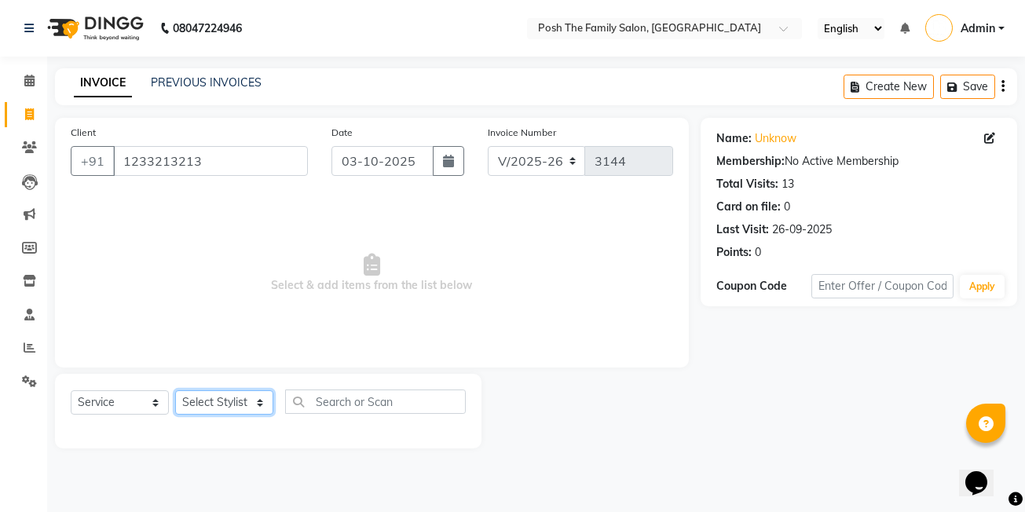
click at [213, 407] on select "Select Stylist [PERSON_NAME] [PERSON_NAME] VRMA [PERSON_NAME] [PERSON_NAME] [PE…" at bounding box center [224, 402] width 98 height 24
select select "53742"
click at [175, 390] on select "Select Stylist [PERSON_NAME] [PERSON_NAME] VRMA [PERSON_NAME] [PERSON_NAME] [PE…" at bounding box center [224, 402] width 98 height 24
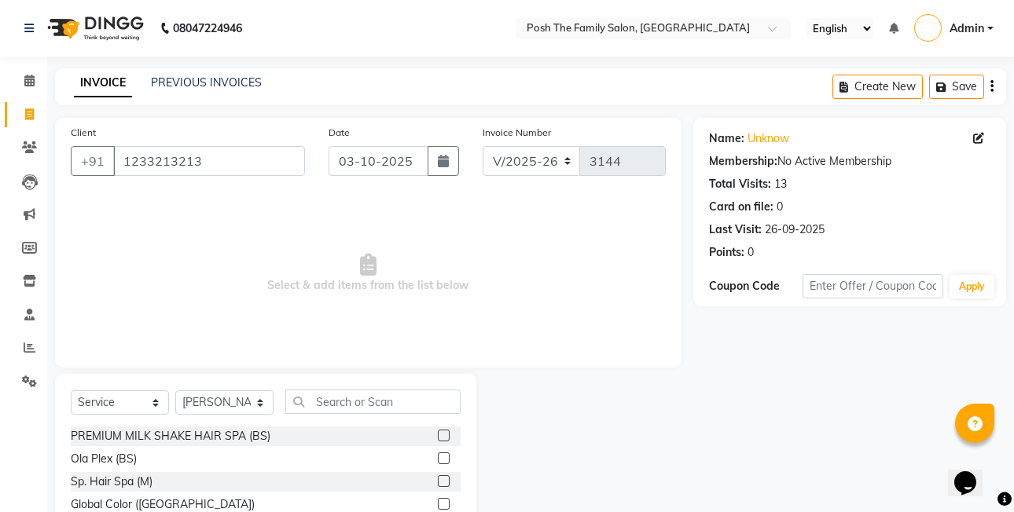
drag, startPoint x: 361, startPoint y: 419, endPoint x: 357, endPoint y: 405, distance: 14.2
click at [359, 412] on div "Select Service Product Membership Package Voucher Prepaid Gift Card Select Styl…" at bounding box center [266, 408] width 390 height 37
click at [357, 405] on input "text" at bounding box center [372, 402] width 175 height 24
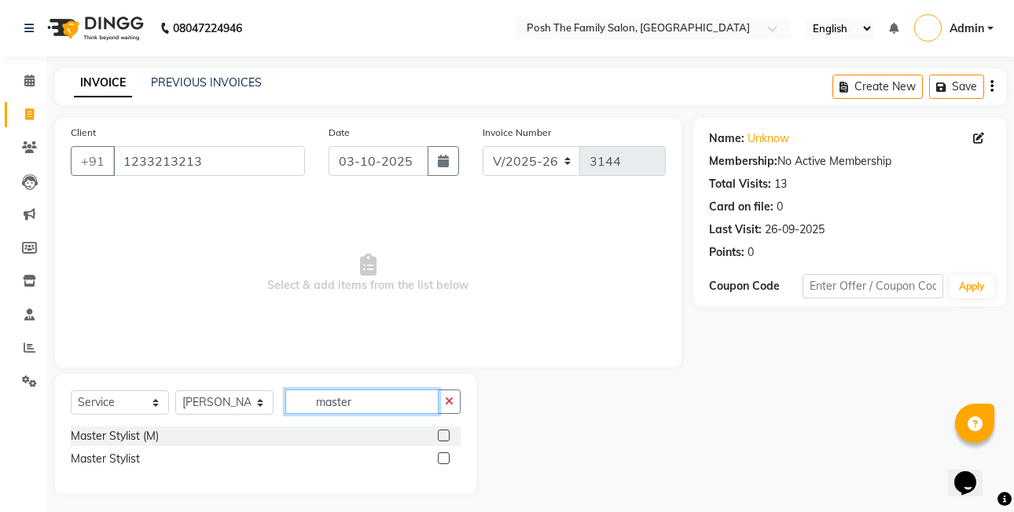
type input "master"
click at [442, 434] on label at bounding box center [444, 436] width 12 height 12
click at [442, 434] on input "checkbox" at bounding box center [443, 436] width 10 height 10
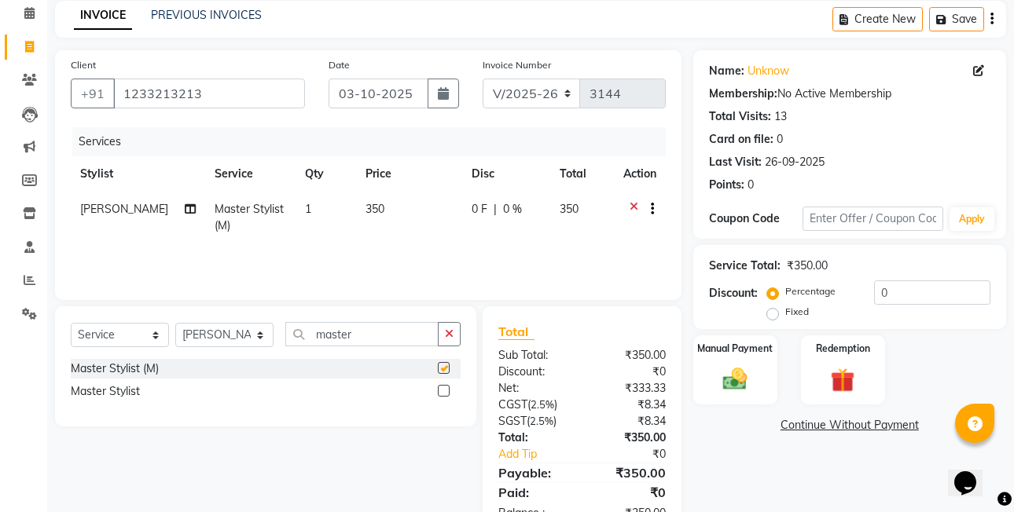
scroll to position [116, 0]
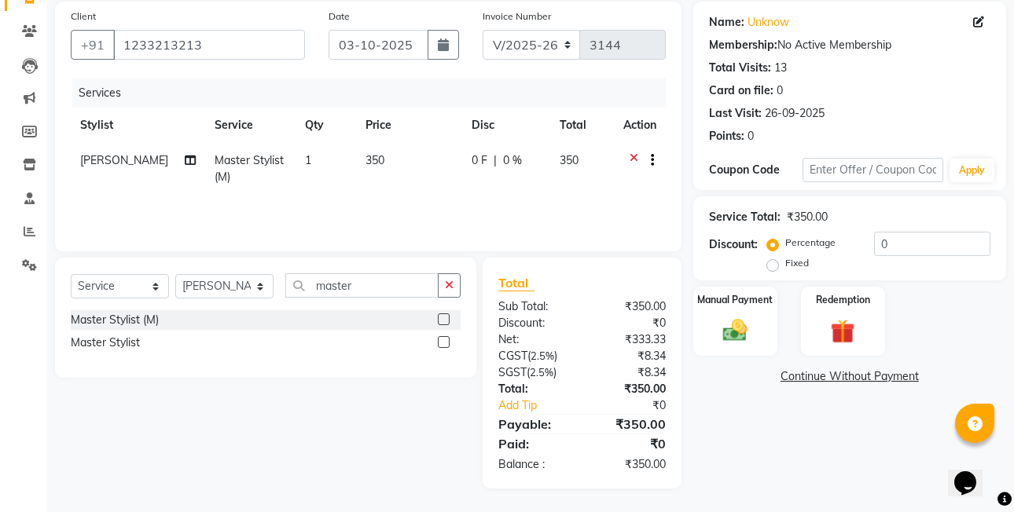
checkbox input "false"
drag, startPoint x: 371, startPoint y: 289, endPoint x: 386, endPoint y: 285, distance: 15.4
click at [374, 288] on input "master" at bounding box center [361, 285] width 153 height 24
type input "m"
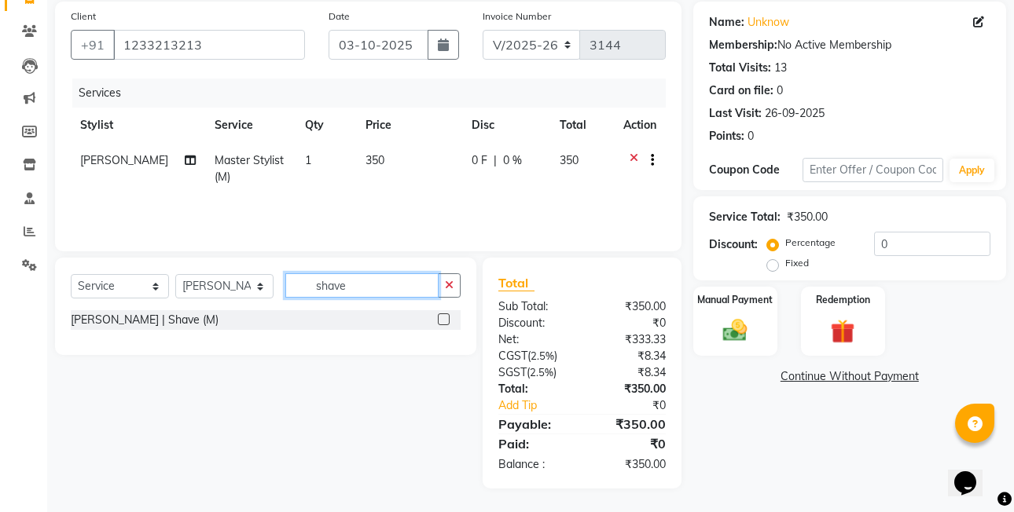
type input "shave"
click at [443, 322] on label at bounding box center [444, 319] width 12 height 12
click at [443, 322] on input "checkbox" at bounding box center [443, 320] width 10 height 10
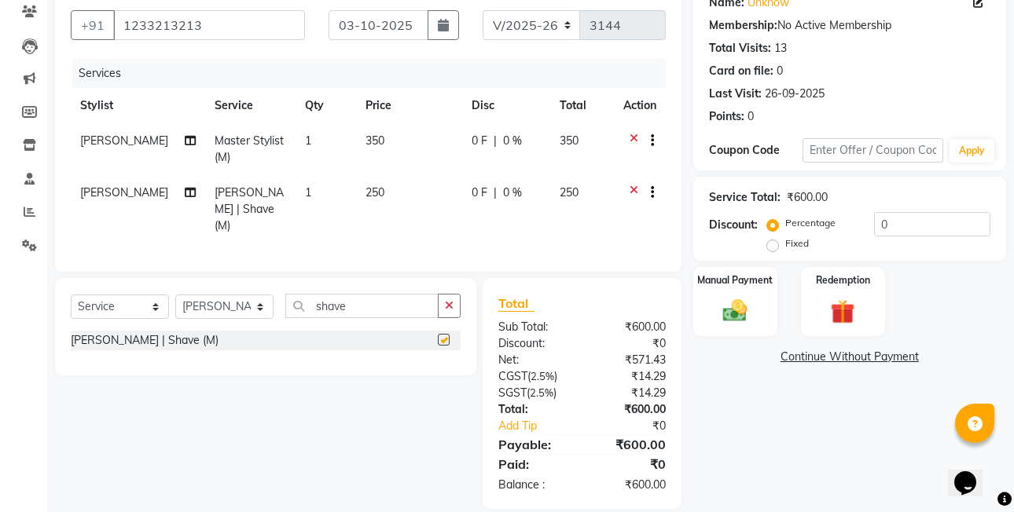
checkbox input "false"
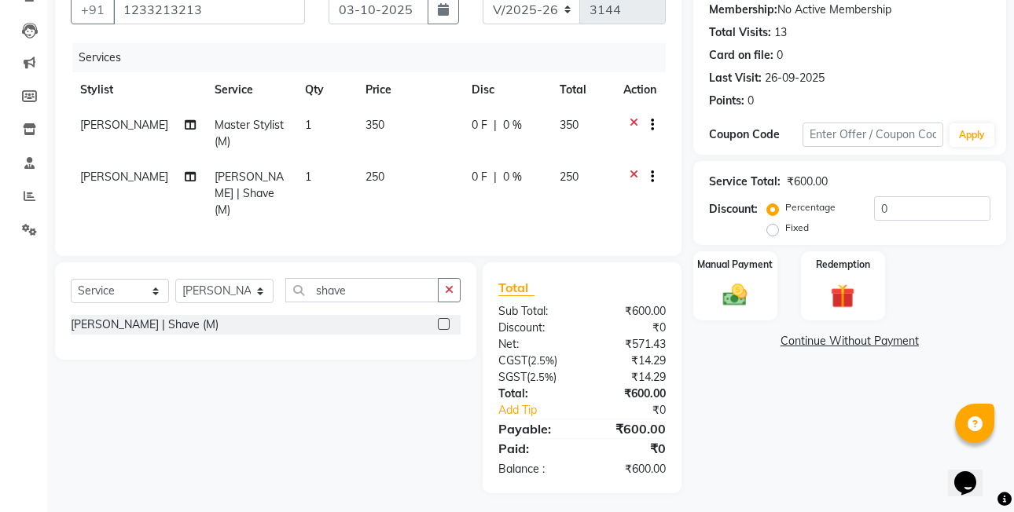
click at [785, 229] on label "Fixed" at bounding box center [797, 228] width 24 height 14
click at [775, 229] on input "Fixed" at bounding box center [775, 227] width 11 height 11
radio input "true"
click at [742, 273] on div "Manual Payment" at bounding box center [734, 286] width 87 height 72
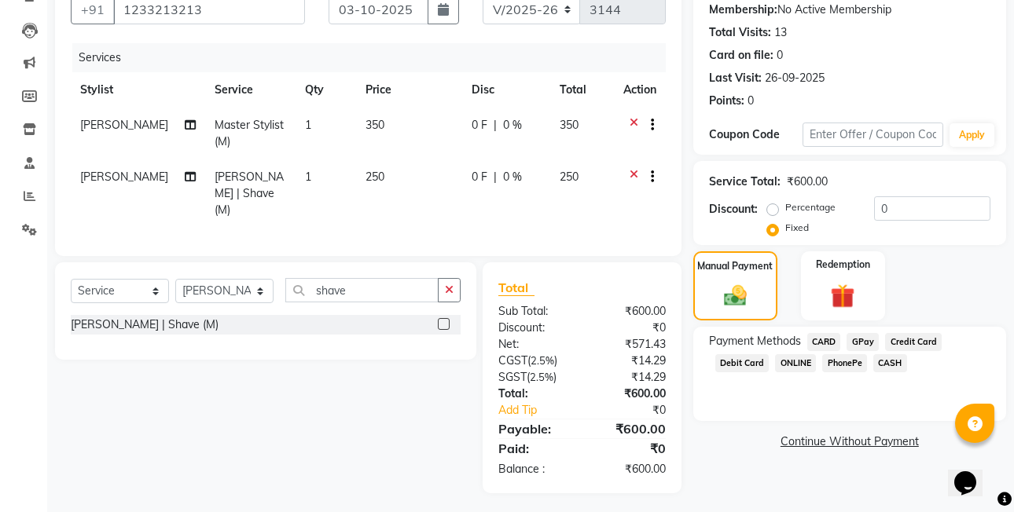
click at [895, 357] on span "CASH" at bounding box center [890, 363] width 34 height 18
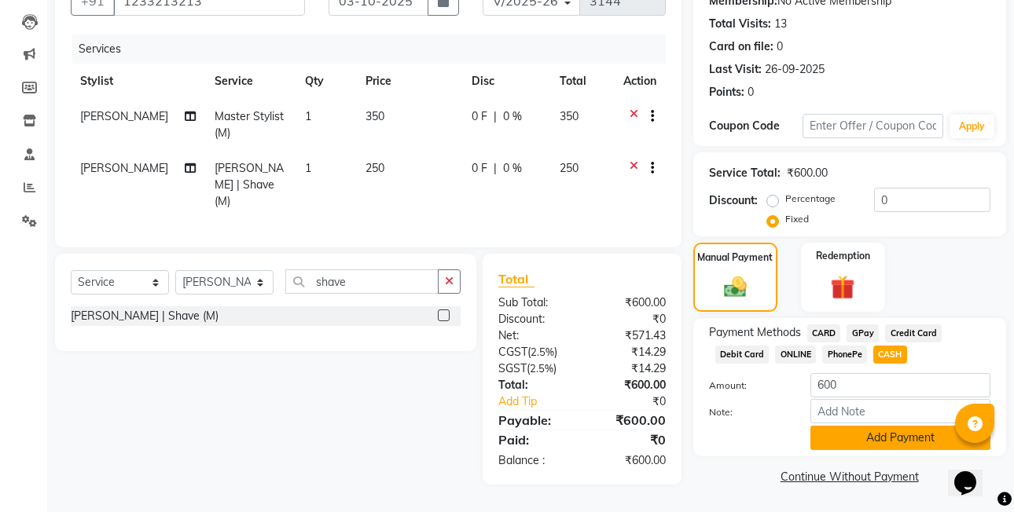
click at [905, 438] on button "Add Payment" at bounding box center [900, 438] width 180 height 24
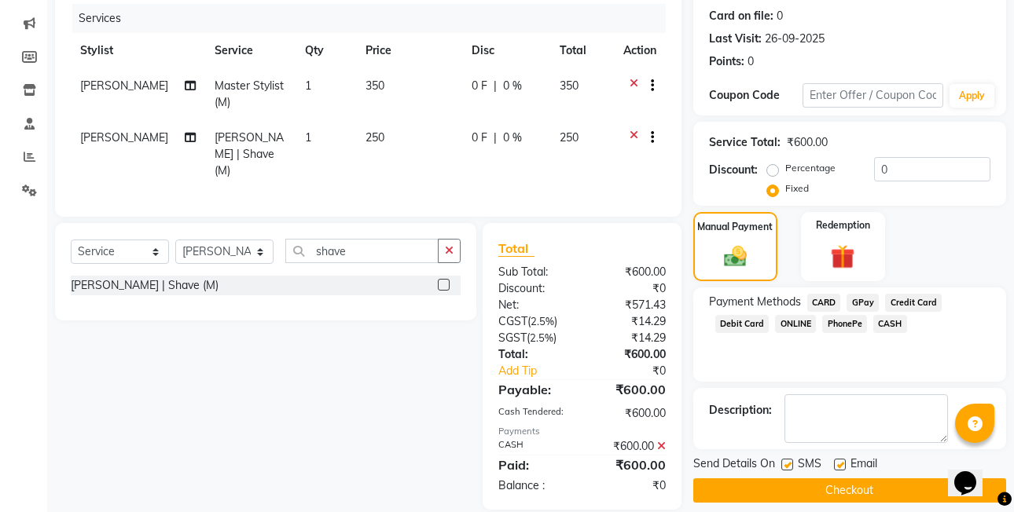
scroll to position [207, 0]
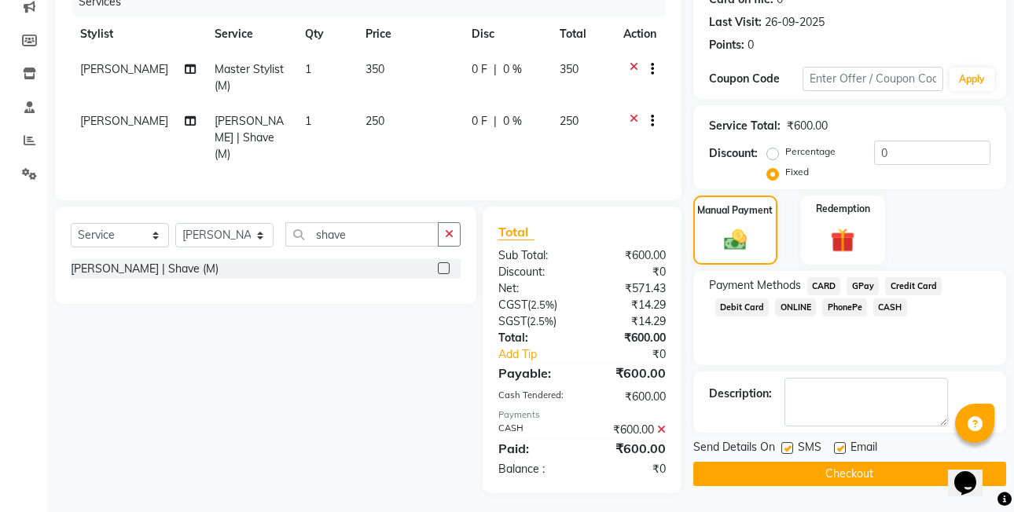
click at [900, 484] on button "Checkout" at bounding box center [849, 474] width 313 height 24
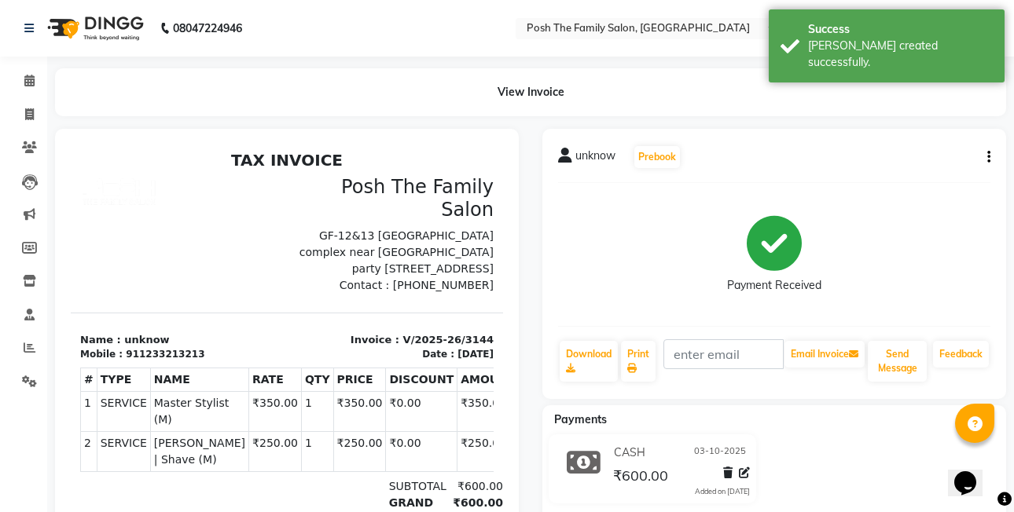
click at [990, 158] on div "unknow Prebook Payment Received Download Print Email Invoice Send Message Feedb…" at bounding box center [774, 264] width 464 height 270
click at [984, 159] on button "button" at bounding box center [985, 157] width 9 height 16
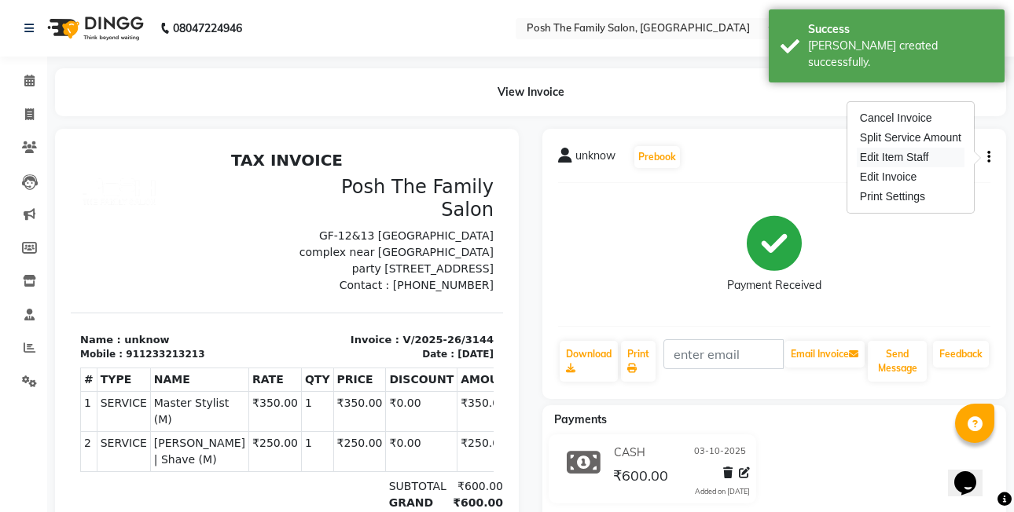
click at [944, 154] on div "Edit Item Staff" at bounding box center [910, 158] width 108 height 20
select select
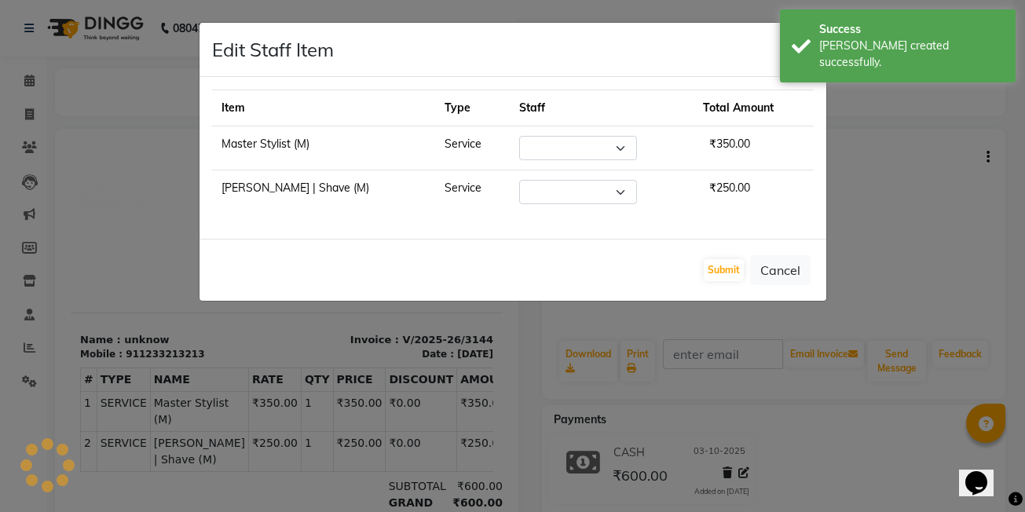
select select "53742"
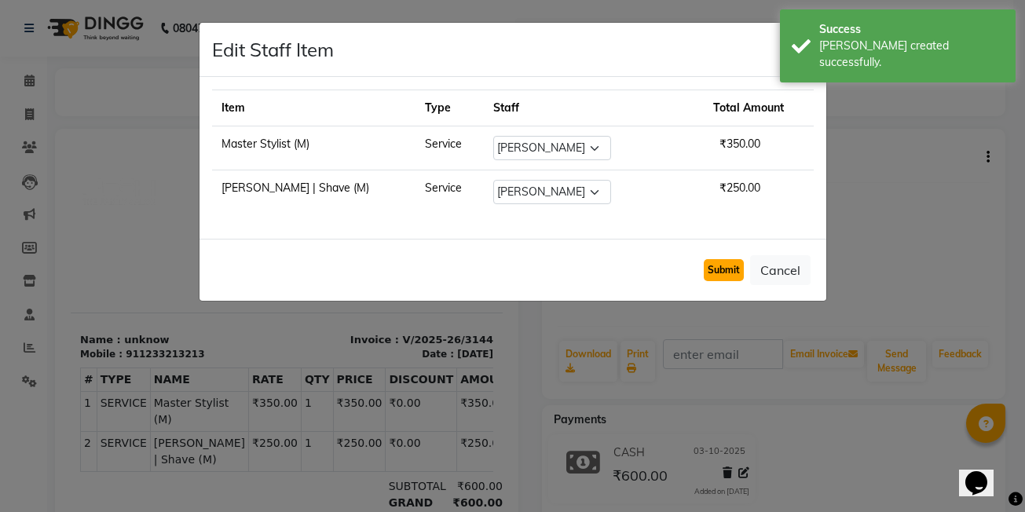
click at [738, 267] on button "Submit" at bounding box center [724, 270] width 40 height 22
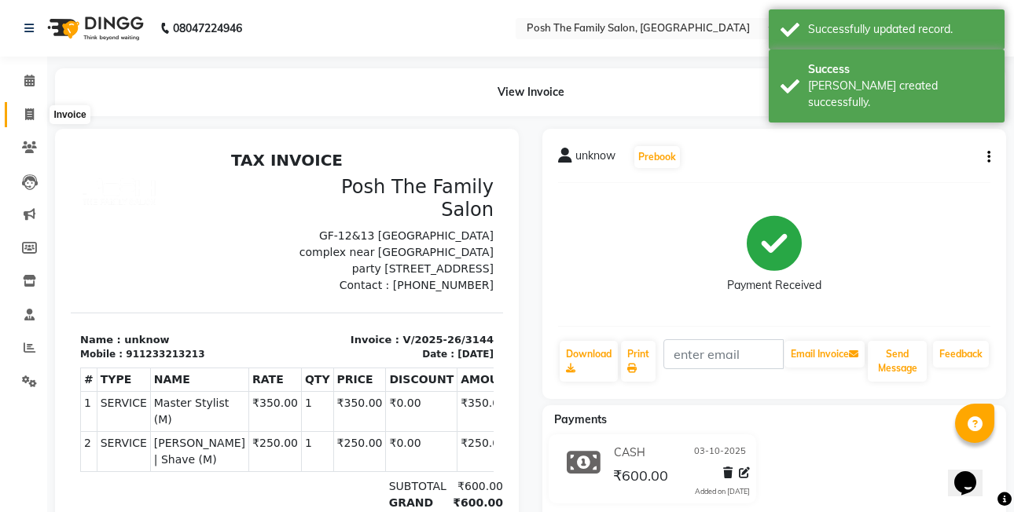
click at [34, 115] on icon at bounding box center [29, 114] width 9 height 12
select select "service"
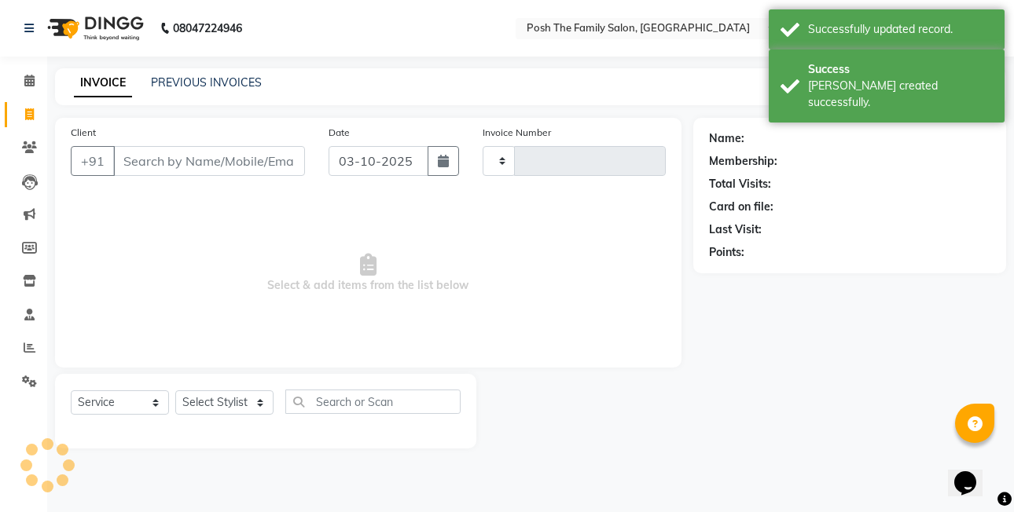
type input "3145"
select select "6199"
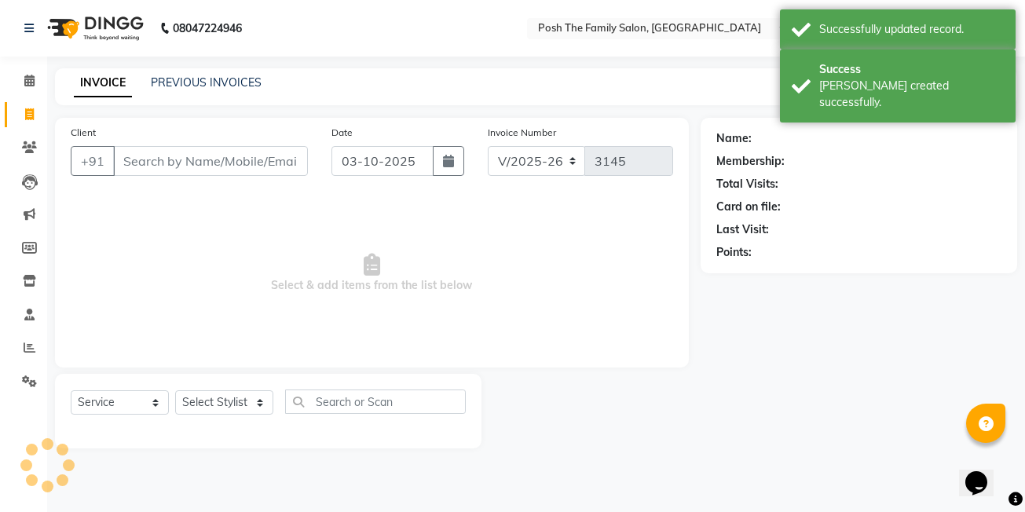
click at [220, 166] on input "Client" at bounding box center [210, 161] width 195 height 30
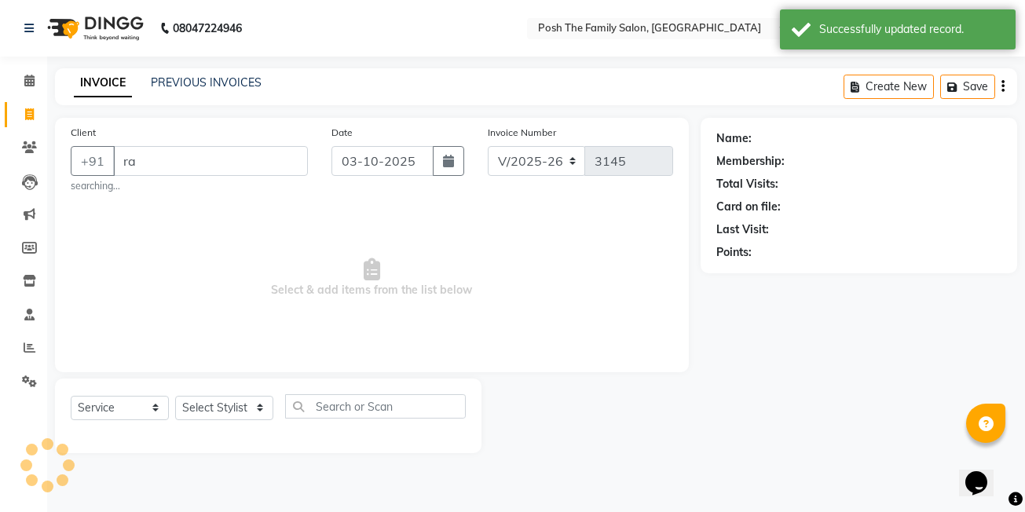
type input "r"
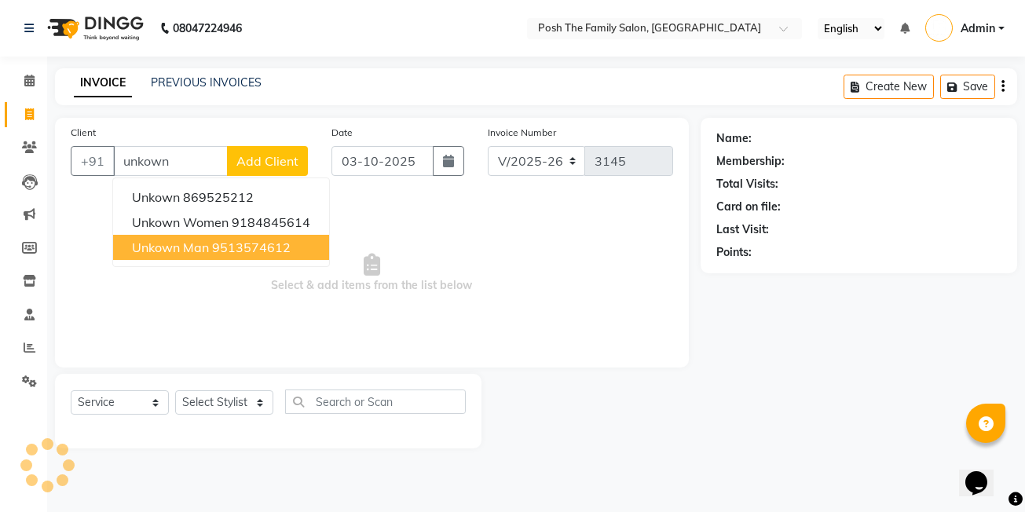
click at [226, 243] on ngb-highlight "9513574612" at bounding box center [251, 248] width 79 height 16
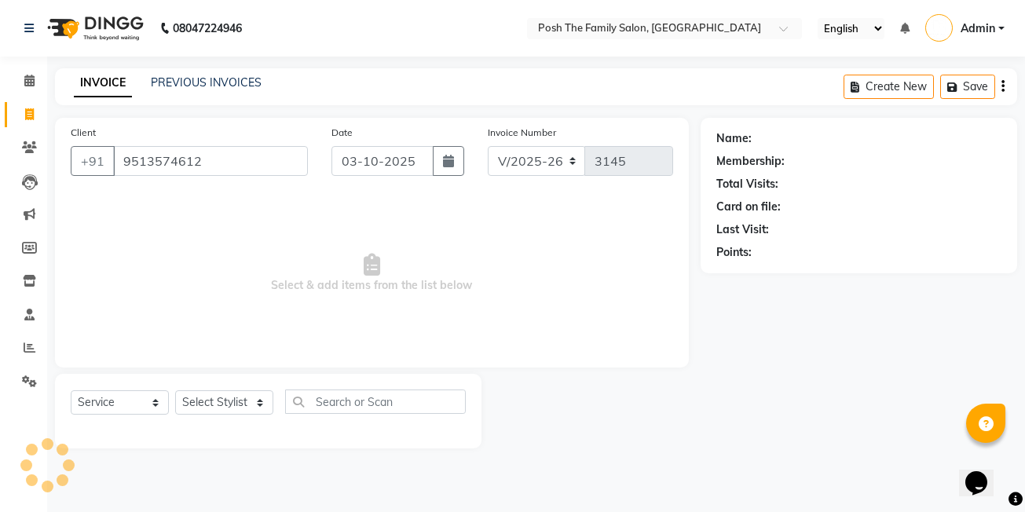
type input "9513574612"
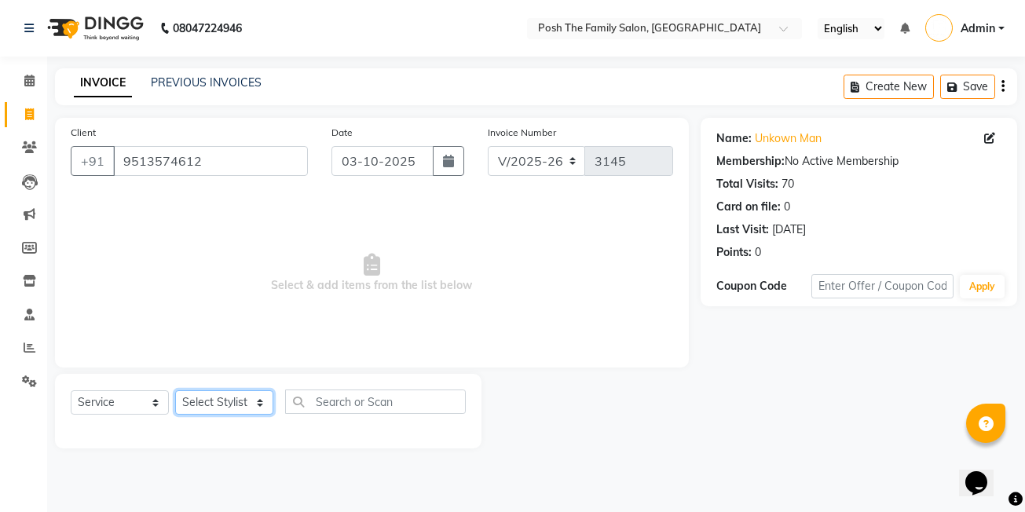
click at [229, 409] on select "Select Stylist [PERSON_NAME] [PERSON_NAME] VRMA [PERSON_NAME] [PERSON_NAME] [PE…" at bounding box center [224, 402] width 98 height 24
select select "71170"
click at [175, 390] on select "Select Stylist [PERSON_NAME] [PERSON_NAME] VRMA [PERSON_NAME] [PERSON_NAME] [PE…" at bounding box center [224, 402] width 98 height 24
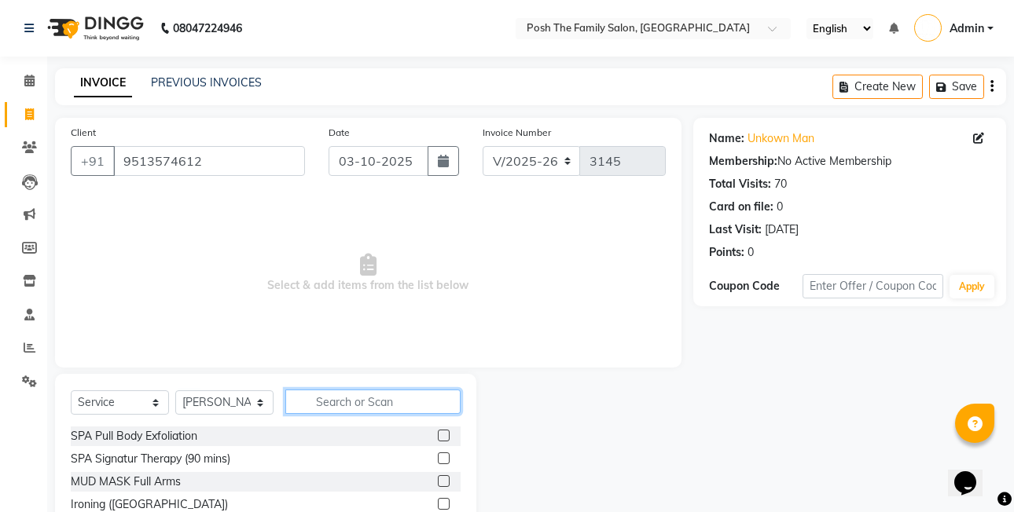
click at [323, 413] on input "text" at bounding box center [372, 402] width 175 height 24
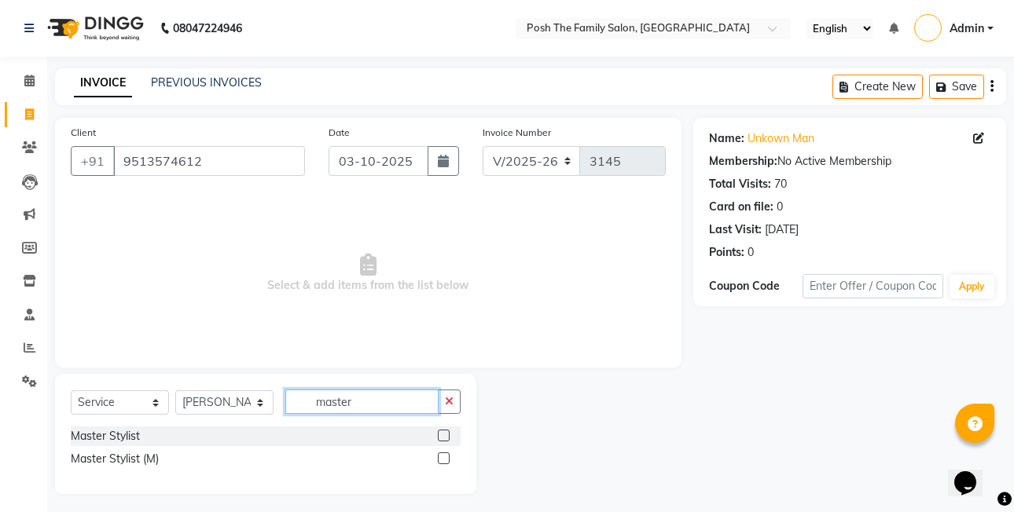
type input "master"
drag, startPoint x: 442, startPoint y: 436, endPoint x: 449, endPoint y: 456, distance: 21.6
click at [449, 456] on div "Master Stylist Master Stylist (M)" at bounding box center [266, 450] width 390 height 46
click at [444, 456] on label at bounding box center [444, 459] width 12 height 12
click at [444, 456] on input "checkbox" at bounding box center [443, 459] width 10 height 10
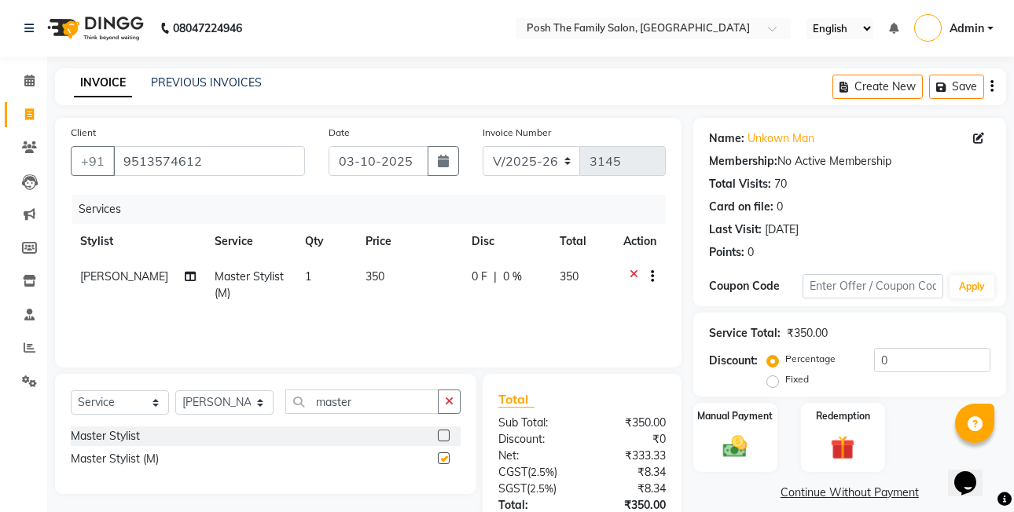
checkbox input "false"
click at [369, 401] on input "master" at bounding box center [361, 402] width 153 height 24
type input "m"
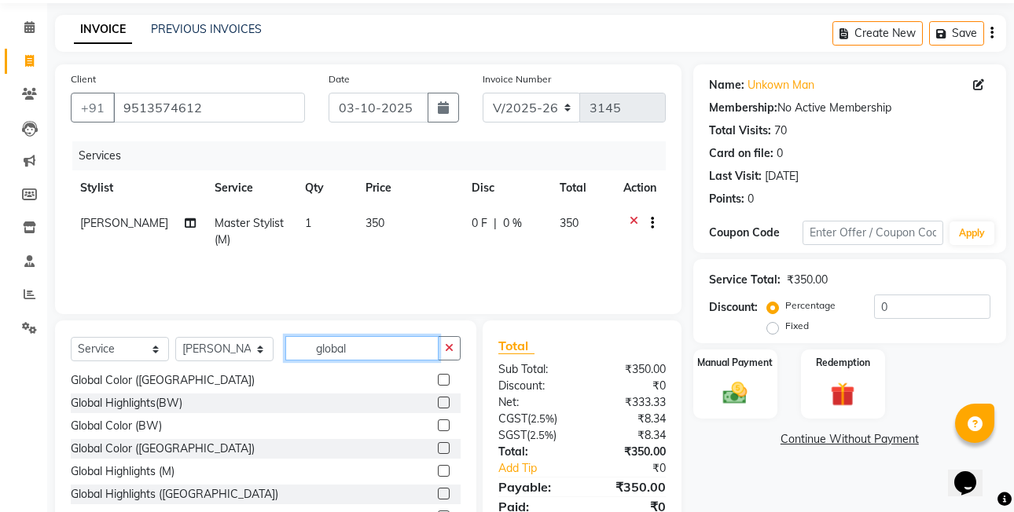
scroll to position [117, 0]
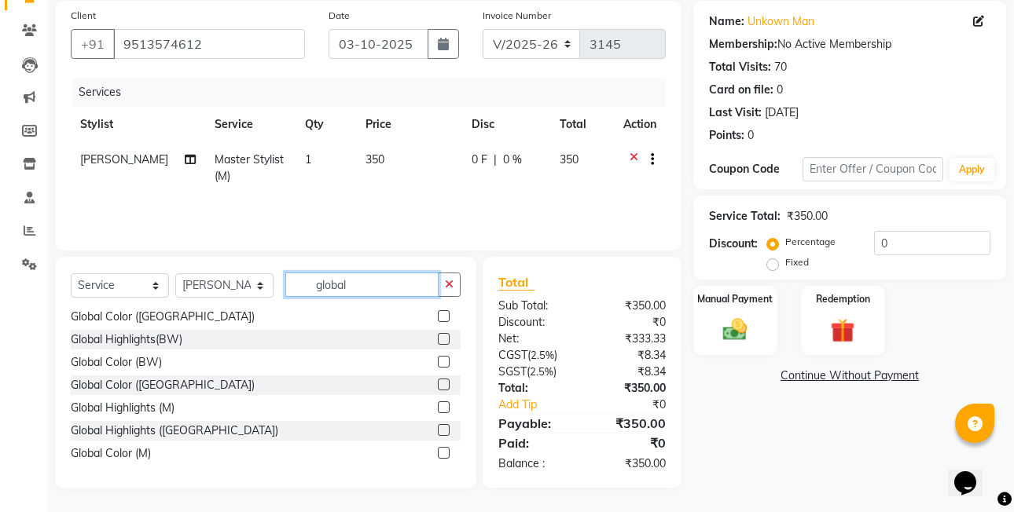
type input "global"
click at [438, 450] on label at bounding box center [444, 453] width 12 height 12
click at [438, 450] on input "checkbox" at bounding box center [443, 454] width 10 height 10
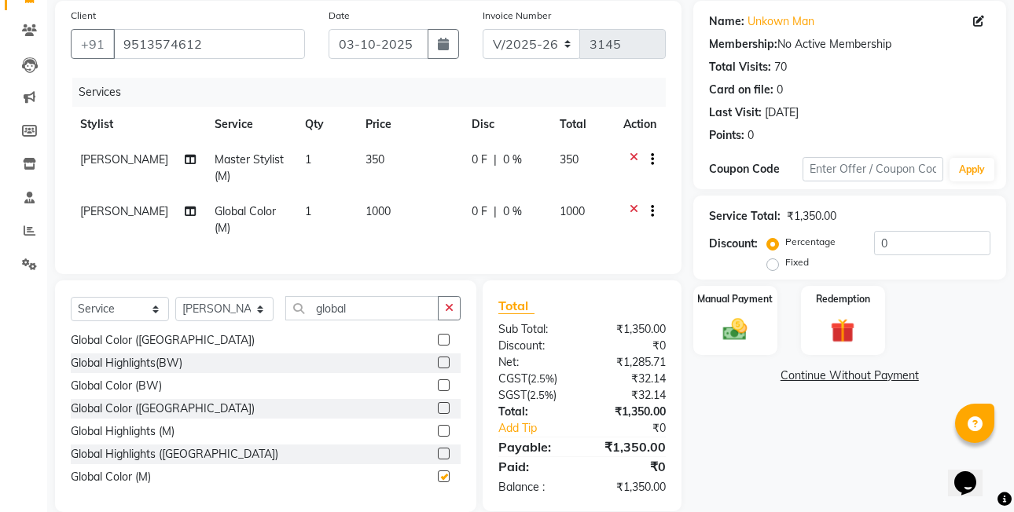
checkbox input "false"
click at [785, 262] on label "Fixed" at bounding box center [797, 262] width 24 height 14
click at [770, 262] on input "Fixed" at bounding box center [775, 262] width 11 height 11
radio input "true"
drag, startPoint x: 751, startPoint y: 324, endPoint x: 761, endPoint y: 325, distance: 10.3
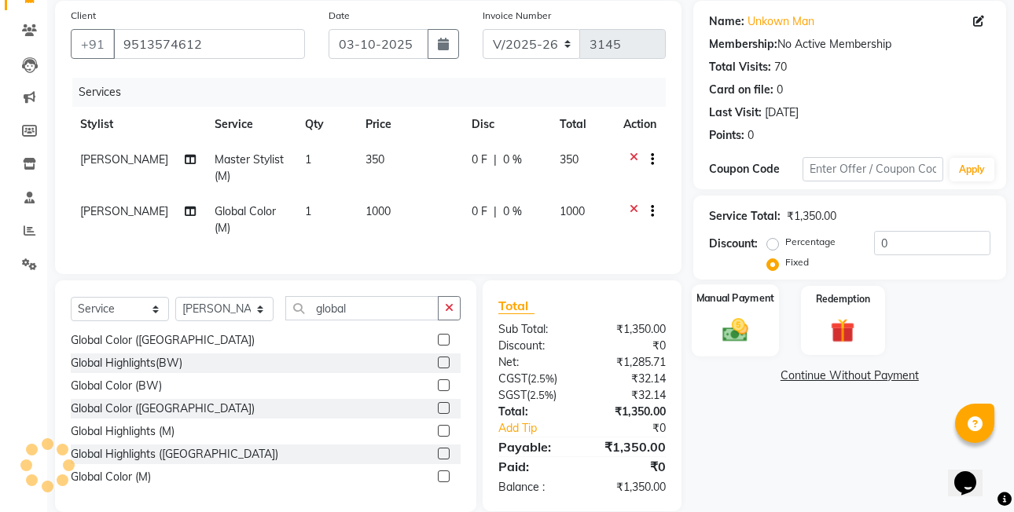
click at [751, 323] on img at bounding box center [734, 329] width 41 height 29
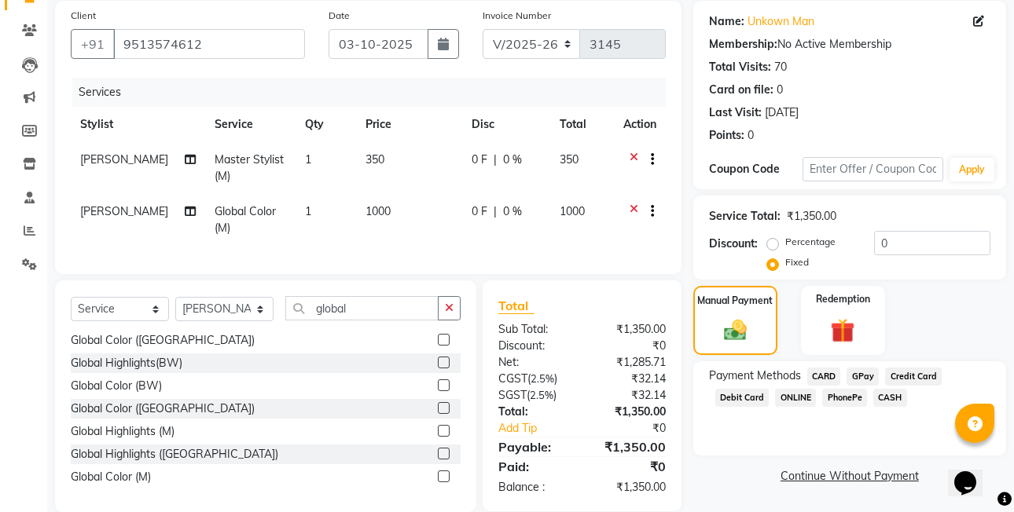
click at [884, 398] on span "CASH" at bounding box center [890, 398] width 34 height 18
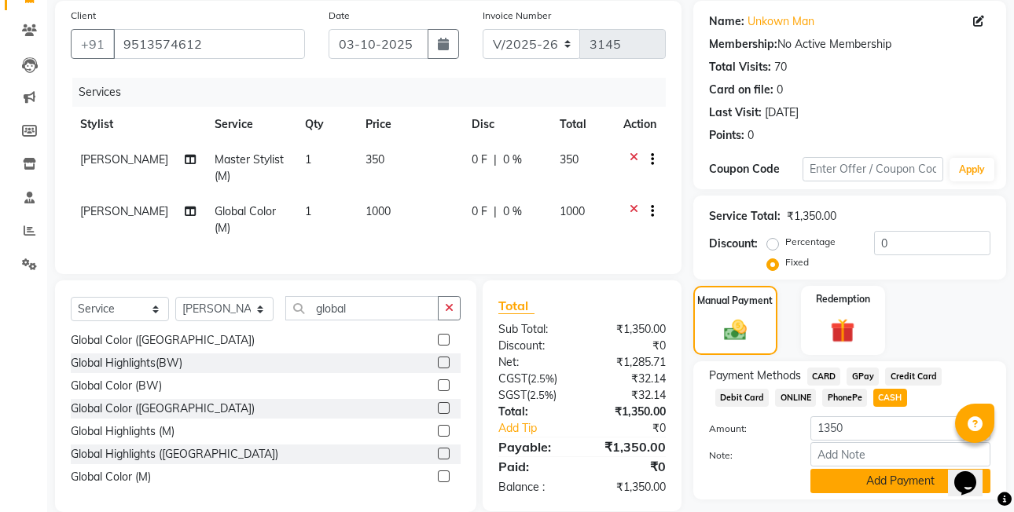
scroll to position [160, 0]
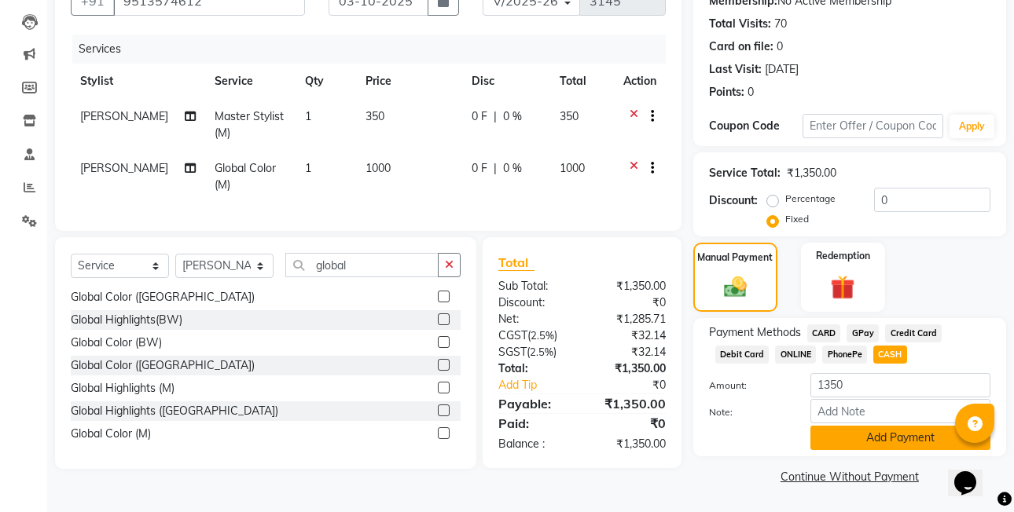
click at [870, 448] on button "Add Payment" at bounding box center [900, 438] width 180 height 24
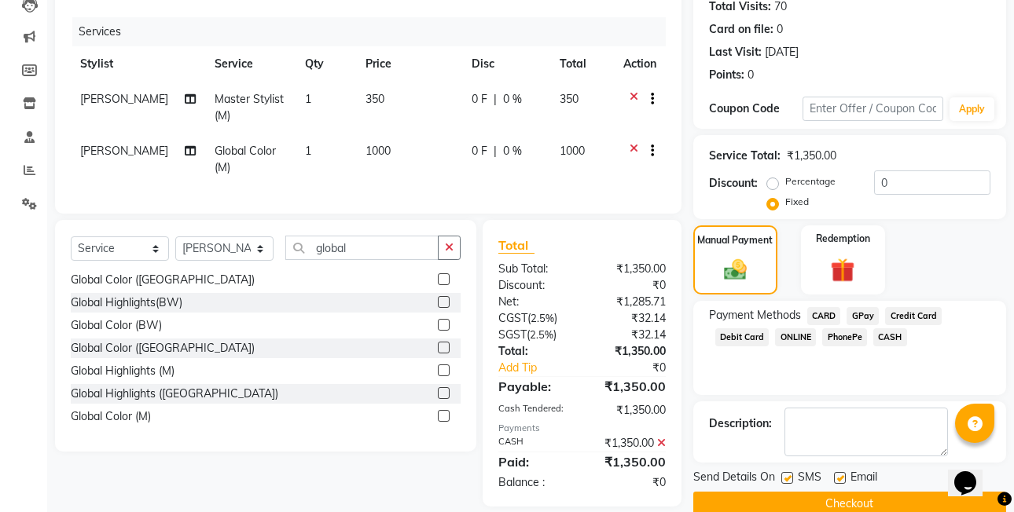
scroll to position [207, 0]
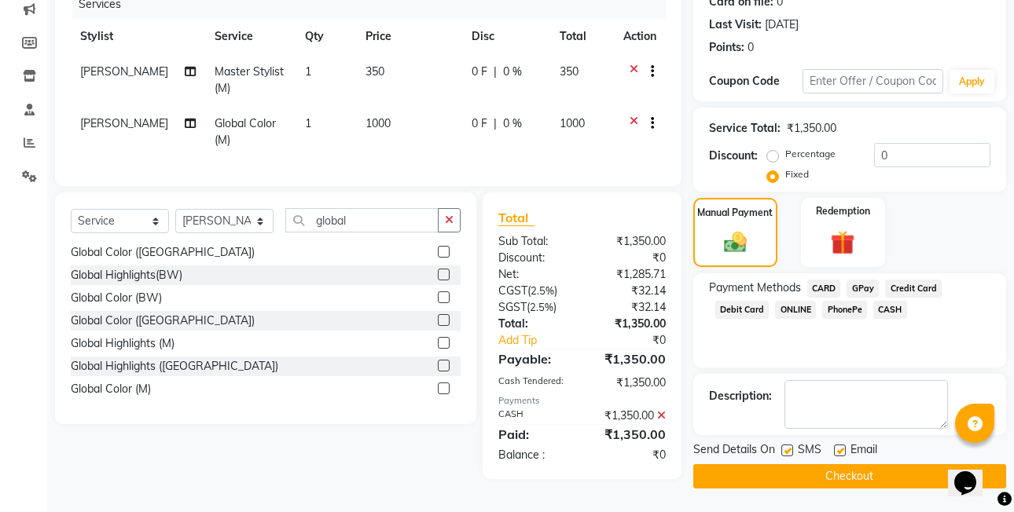
click at [874, 464] on button "Checkout" at bounding box center [849, 476] width 313 height 24
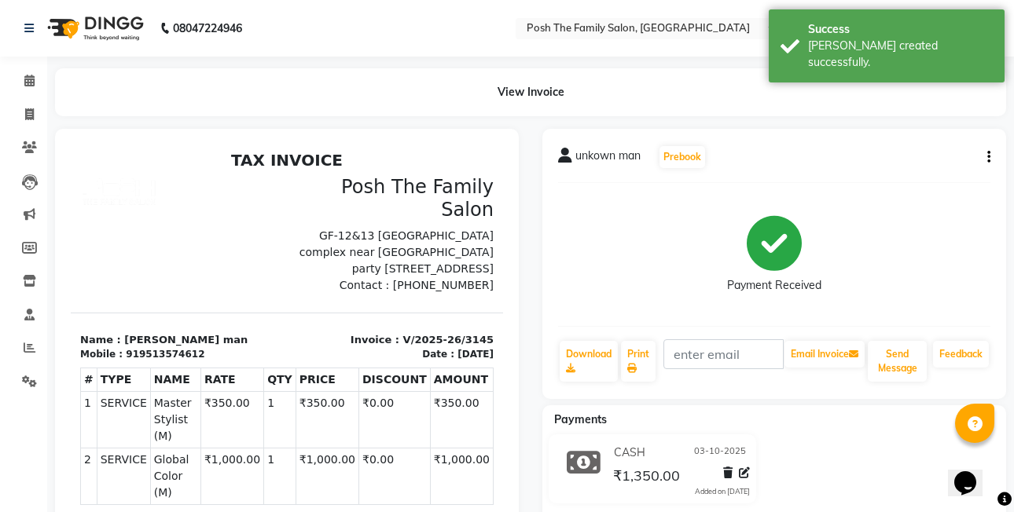
click at [986, 153] on button "button" at bounding box center [985, 157] width 9 height 16
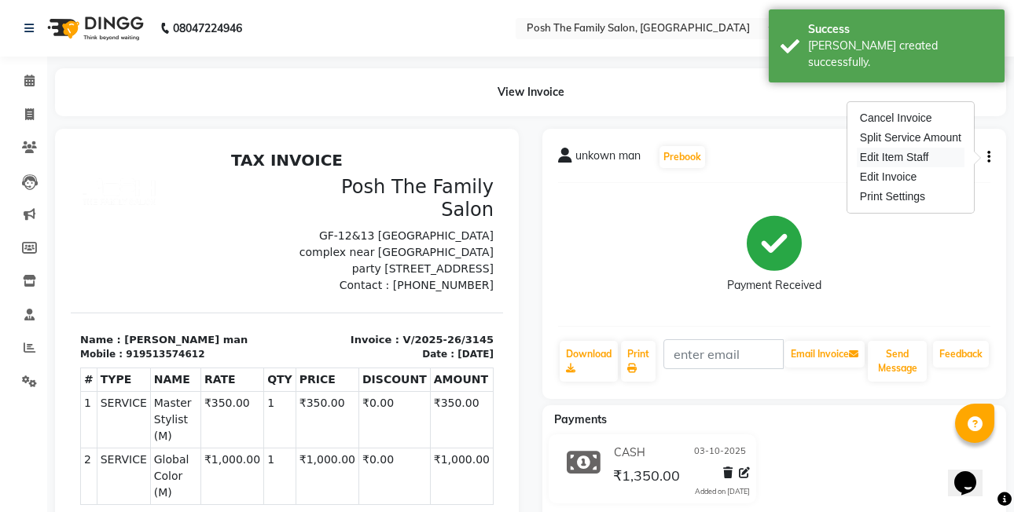
click at [942, 153] on div "Edit Item Staff" at bounding box center [910, 158] width 108 height 20
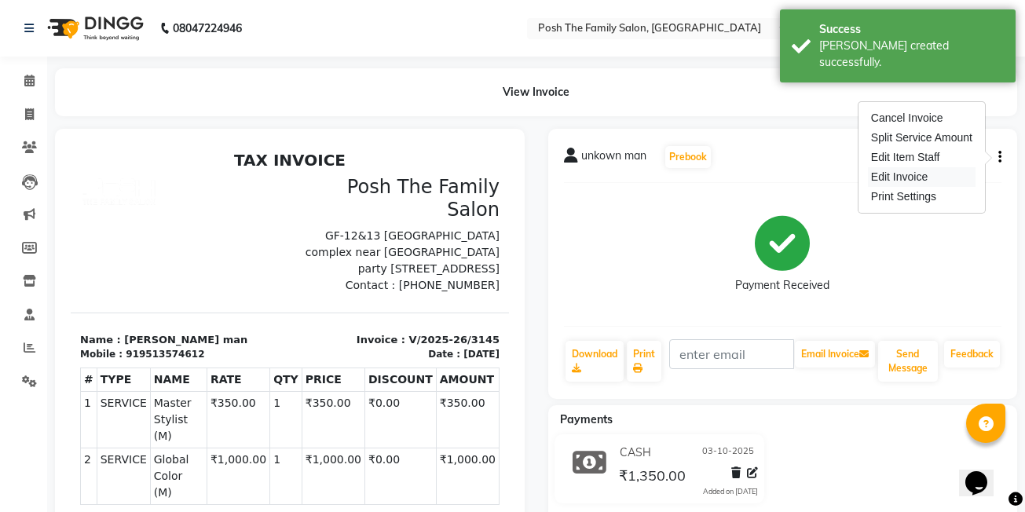
select select "71170"
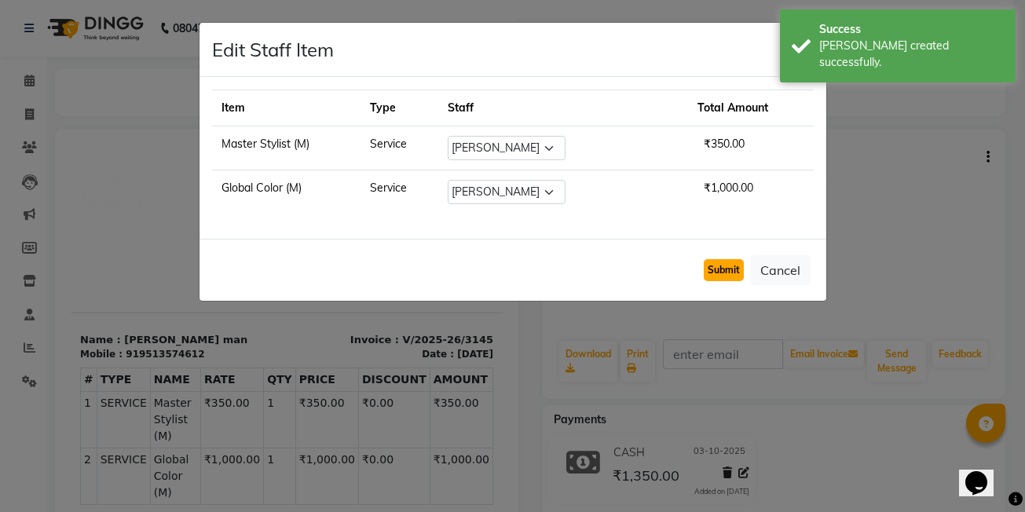
click at [726, 270] on button "Submit" at bounding box center [724, 270] width 40 height 22
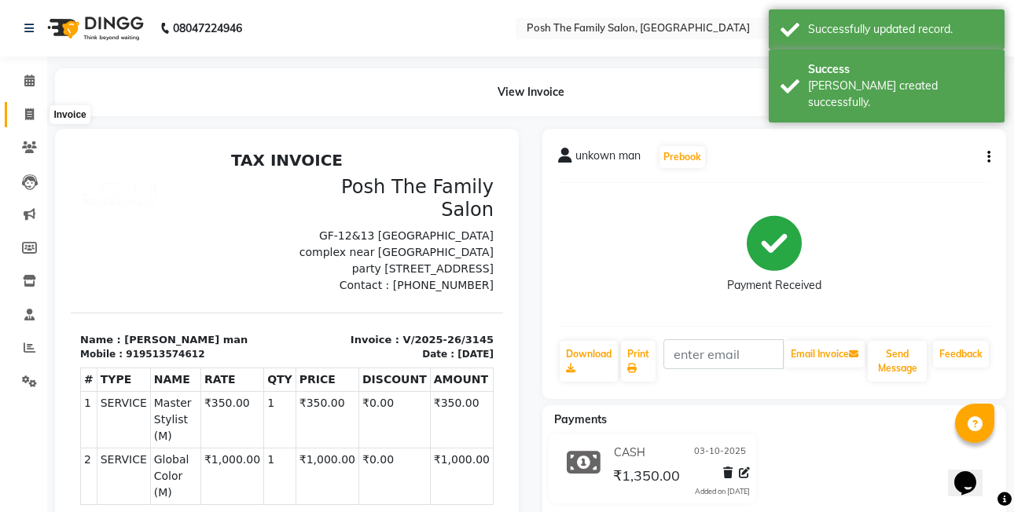
click at [35, 121] on span at bounding box center [29, 115] width 27 height 18
select select "service"
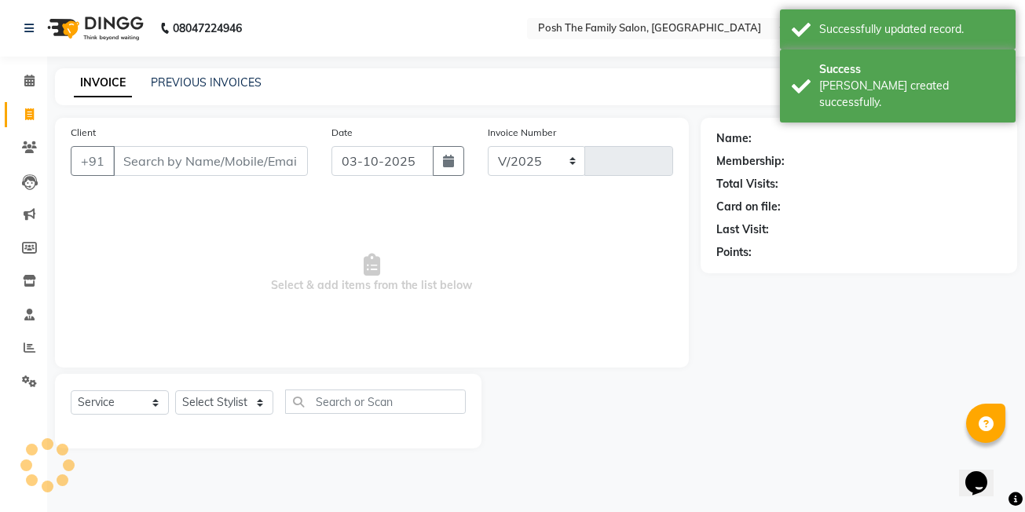
select select "6199"
type input "3146"
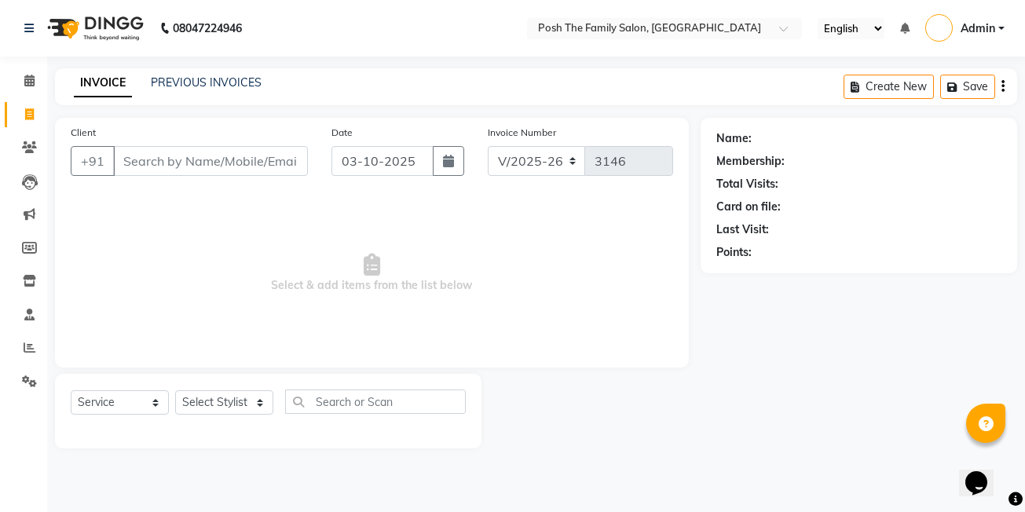
drag, startPoint x: 223, startPoint y: 156, endPoint x: 225, endPoint y: 173, distance: 16.7
click at [225, 167] on input "Client" at bounding box center [210, 161] width 195 height 30
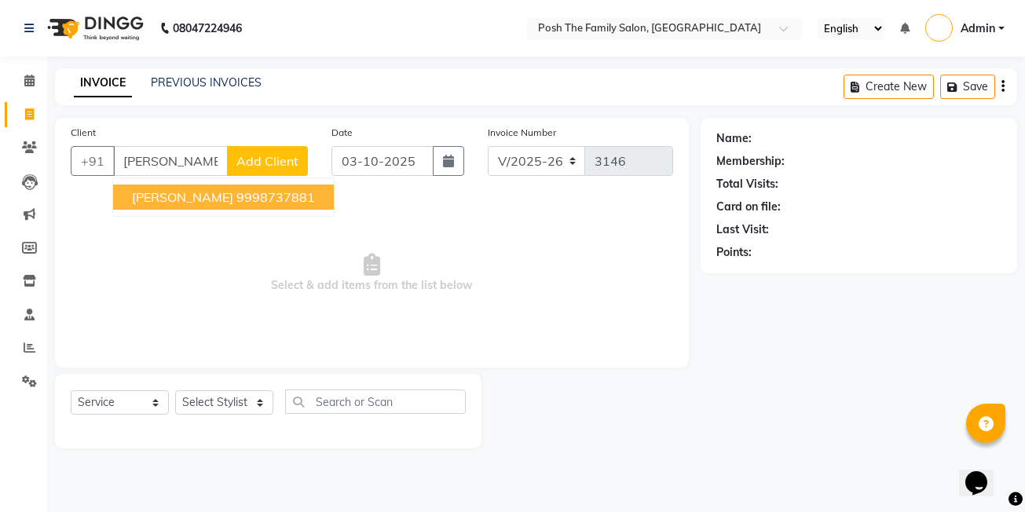
click at [224, 194] on span "[PERSON_NAME]" at bounding box center [182, 197] width 101 height 16
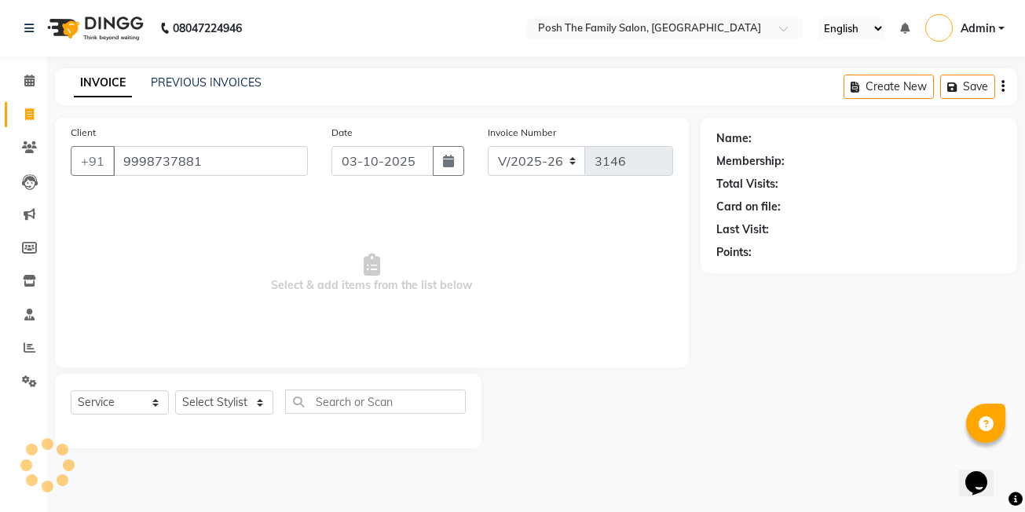
type input "9998737881"
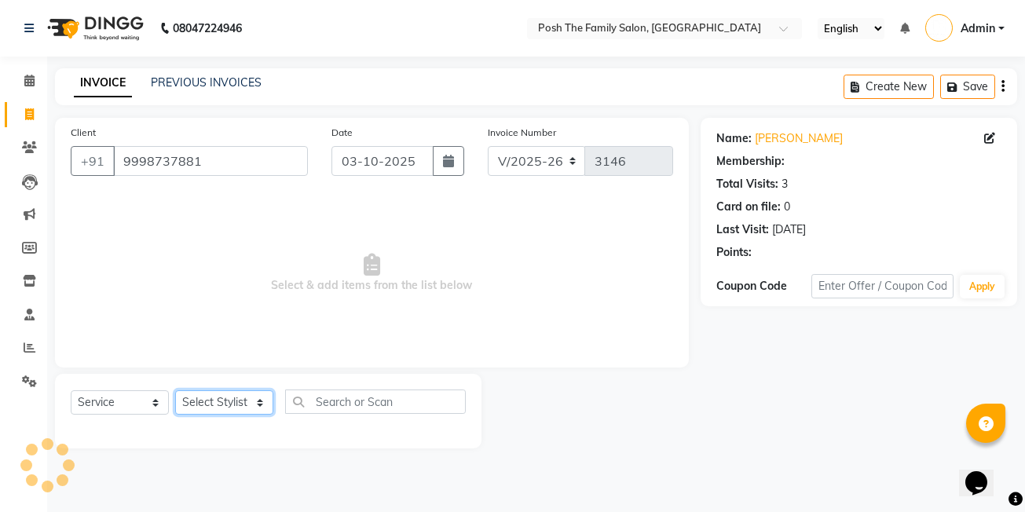
click at [227, 396] on select "Select Stylist [PERSON_NAME] [PERSON_NAME] VRMA [PERSON_NAME] [PERSON_NAME] [PE…" at bounding box center [224, 402] width 98 height 24
select select "57191"
click at [175, 390] on select "Select Stylist [PERSON_NAME] [PERSON_NAME] VRMA [PERSON_NAME] [PERSON_NAME] [PE…" at bounding box center [224, 402] width 98 height 24
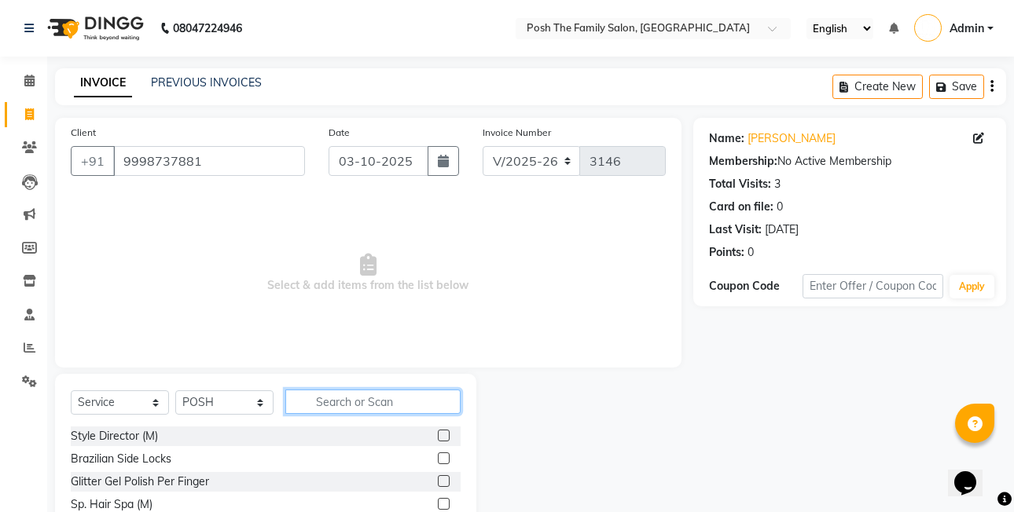
drag, startPoint x: 339, startPoint y: 395, endPoint x: 247, endPoint y: 420, distance: 95.3
click at [337, 396] on input "text" at bounding box center [372, 402] width 175 height 24
click at [126, 413] on div "Select Service Product Membership Package Voucher Prepaid Gift Card Select Styl…" at bounding box center [266, 408] width 390 height 37
drag, startPoint x: 126, startPoint y: 406, endPoint x: 126, endPoint y: 387, distance: 18.9
click at [126, 406] on select "Select Service Product Membership Package Voucher Prepaid Gift Card" at bounding box center [120, 402] width 98 height 24
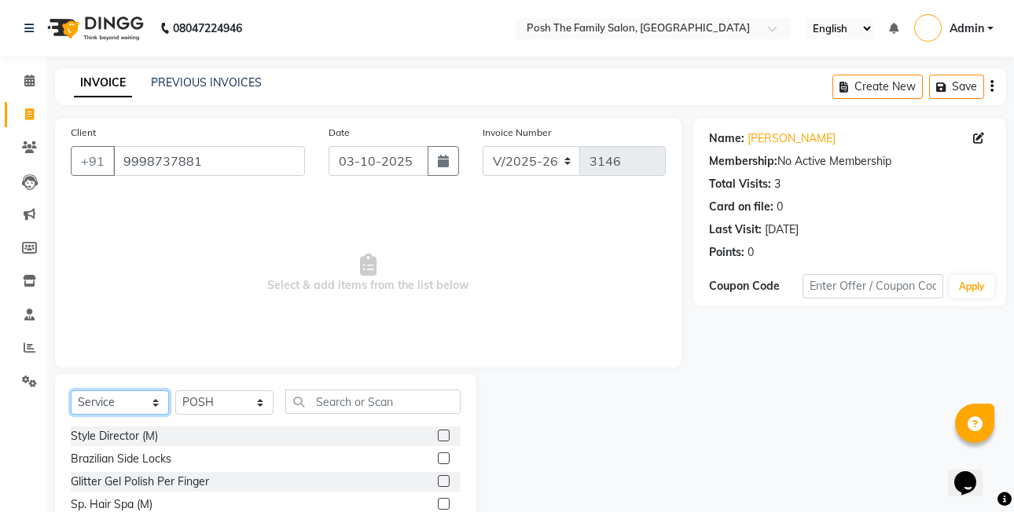
select select "product"
click at [71, 390] on select "Select Service Product Membership Package Voucher Prepaid Gift Card" at bounding box center [120, 402] width 98 height 24
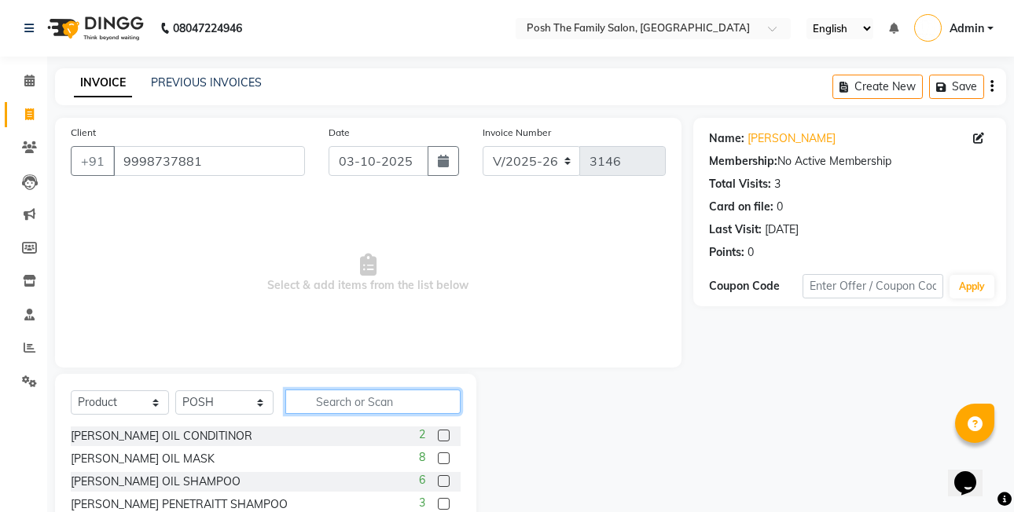
click at [342, 405] on input "text" at bounding box center [372, 402] width 175 height 24
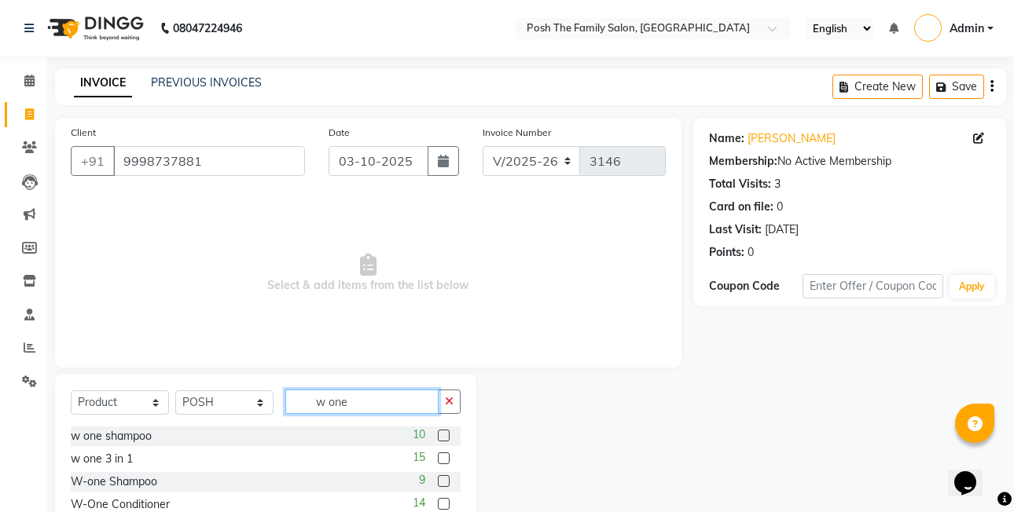
type input "w one"
click at [444, 453] on label at bounding box center [444, 459] width 12 height 12
click at [444, 454] on input "checkbox" at bounding box center [443, 459] width 10 height 10
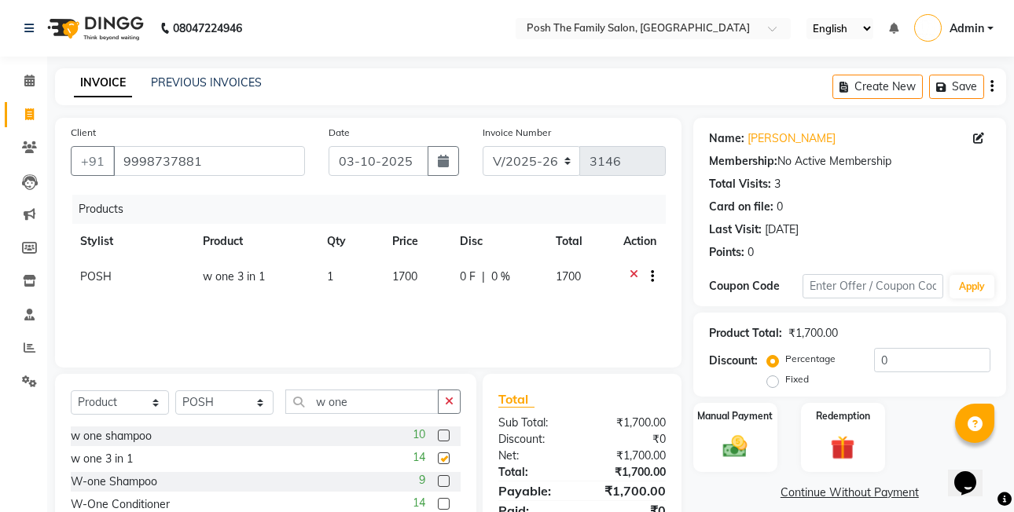
checkbox input "false"
click at [445, 434] on label at bounding box center [444, 436] width 12 height 12
click at [445, 434] on input "checkbox" at bounding box center [443, 436] width 10 height 10
checkbox input "false"
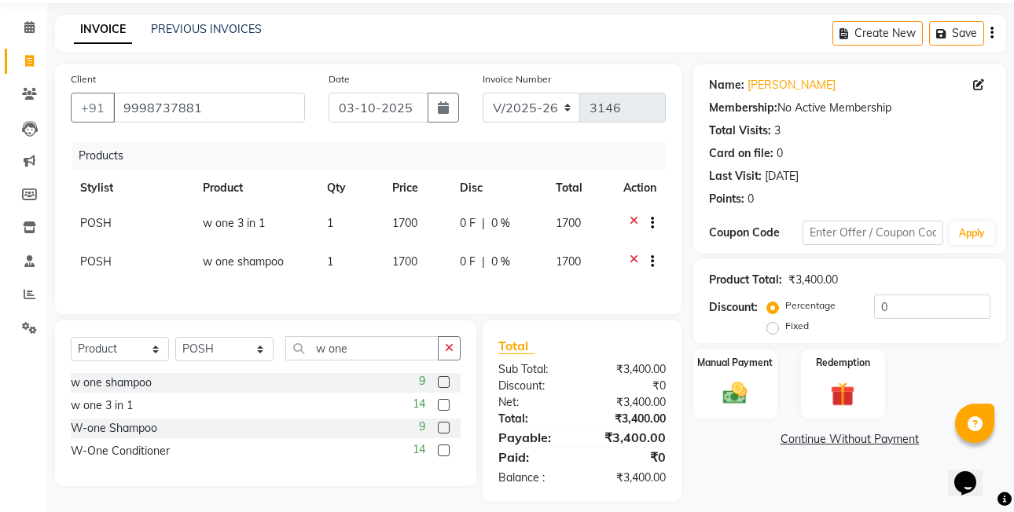
scroll to position [75, 0]
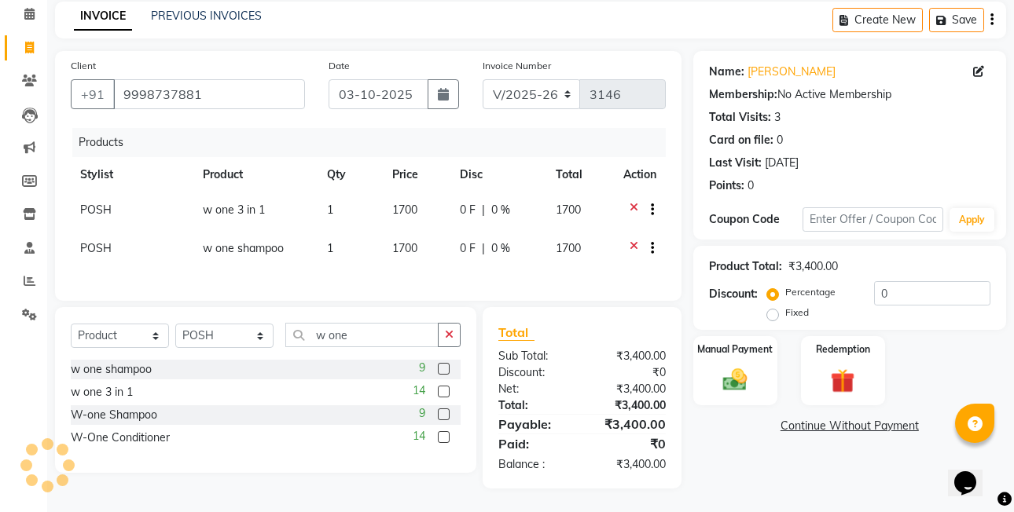
click at [785, 310] on label "Fixed" at bounding box center [797, 313] width 24 height 14
click at [776, 310] on input "Fixed" at bounding box center [775, 312] width 11 height 11
radio input "true"
click at [753, 368] on img at bounding box center [734, 379] width 41 height 29
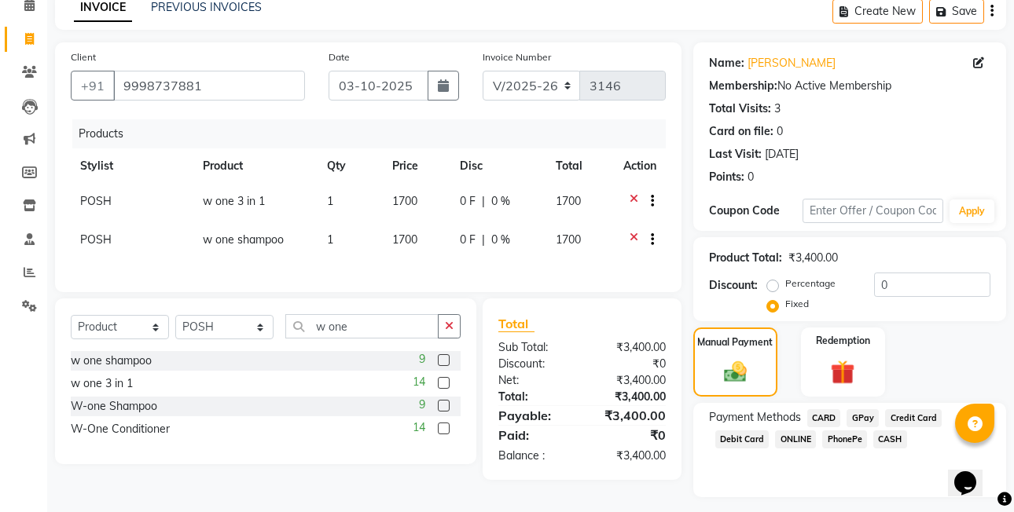
scroll to position [116, 0]
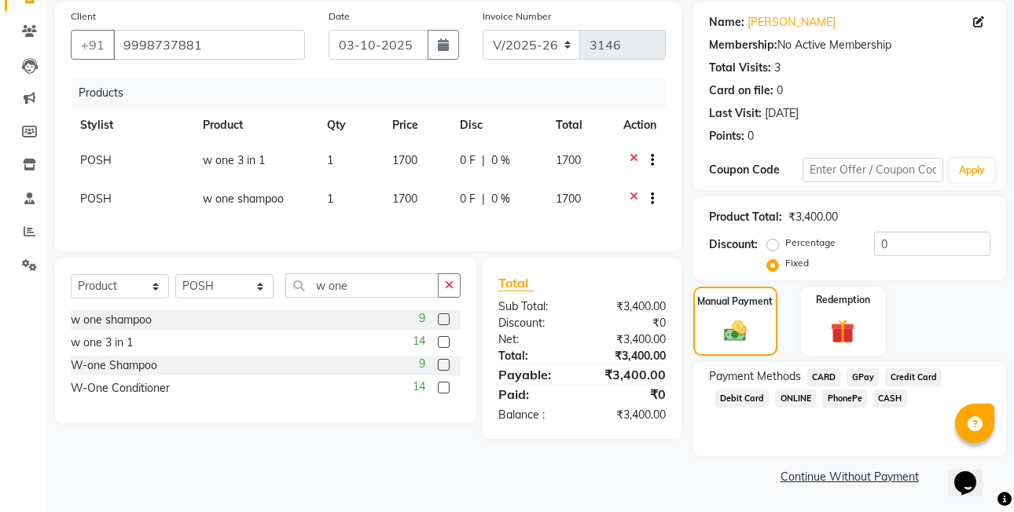
click at [874, 401] on span "CASH" at bounding box center [890, 399] width 34 height 18
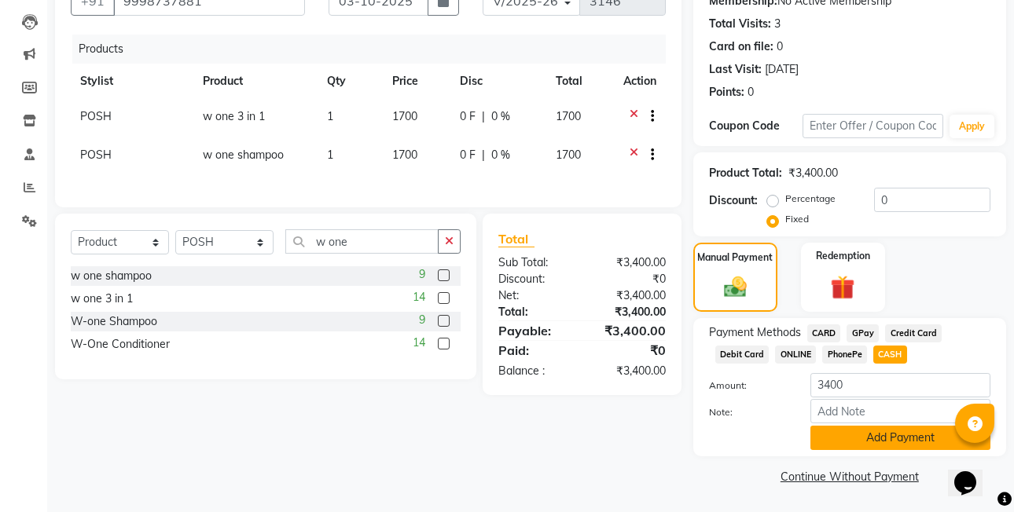
click at [887, 445] on button "Add Payment" at bounding box center [900, 438] width 180 height 24
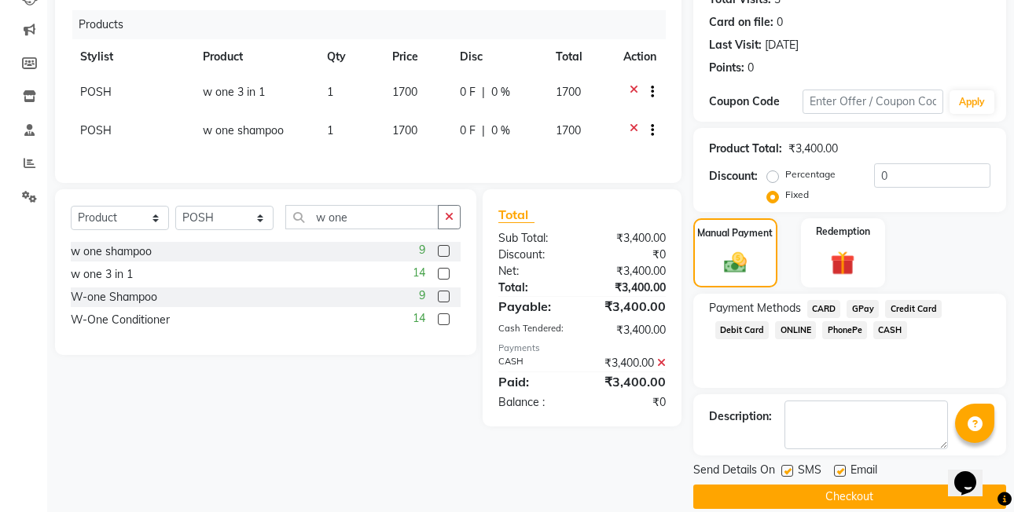
scroll to position [205, 0]
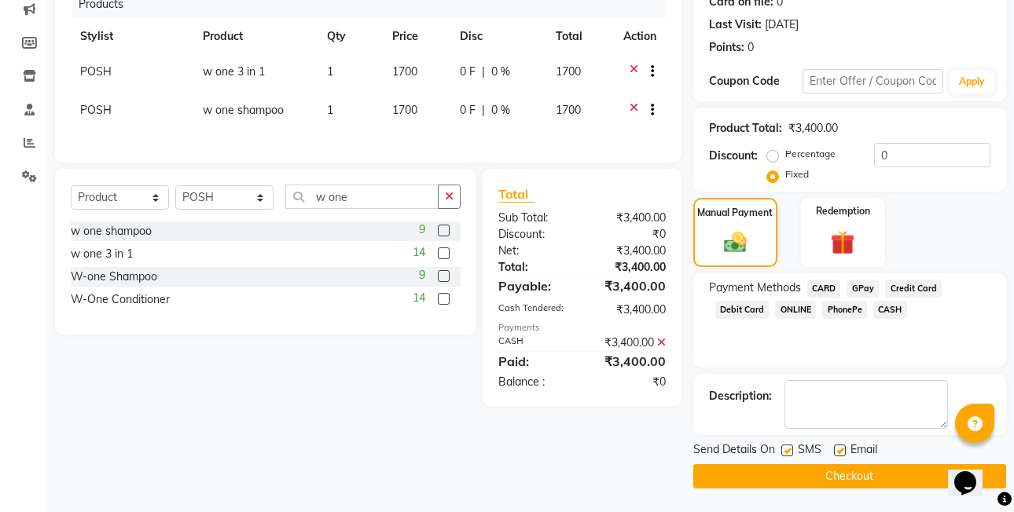
click at [920, 471] on button "Checkout" at bounding box center [849, 476] width 313 height 24
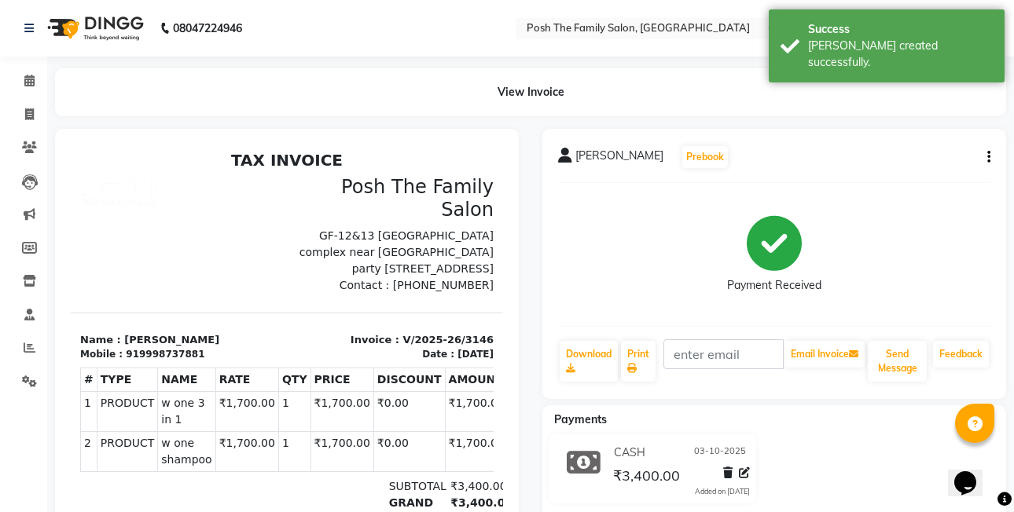
click at [986, 153] on button "button" at bounding box center [985, 157] width 9 height 16
click at [933, 150] on div "Edit Item Staff" at bounding box center [924, 147] width 79 height 20
select select
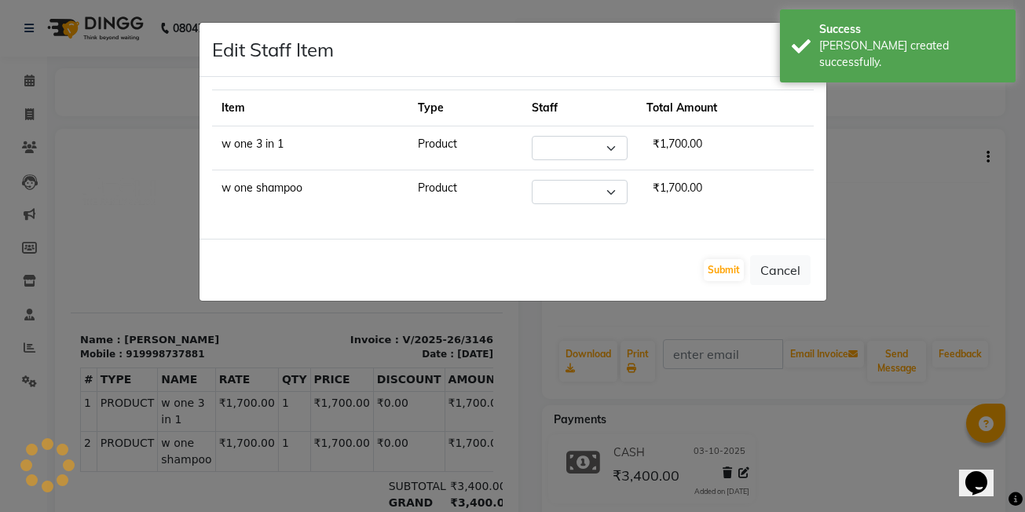
select select "57191"
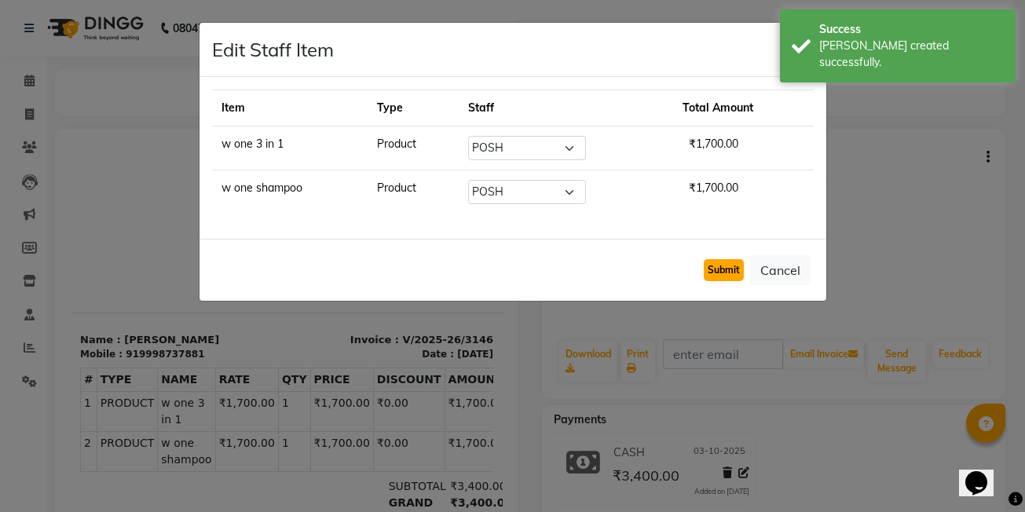
click at [734, 272] on button "Submit" at bounding box center [724, 270] width 40 height 22
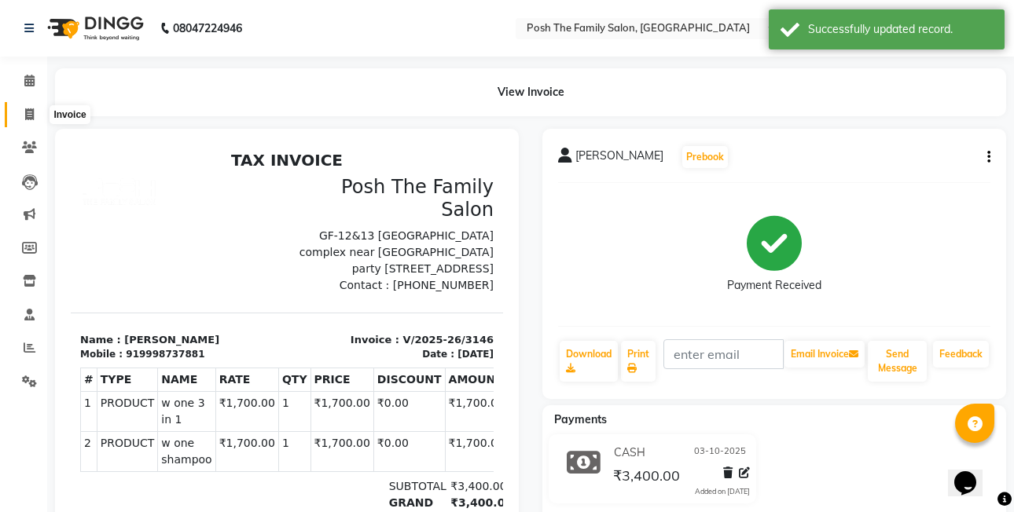
click at [33, 111] on icon at bounding box center [29, 114] width 9 height 12
select select "service"
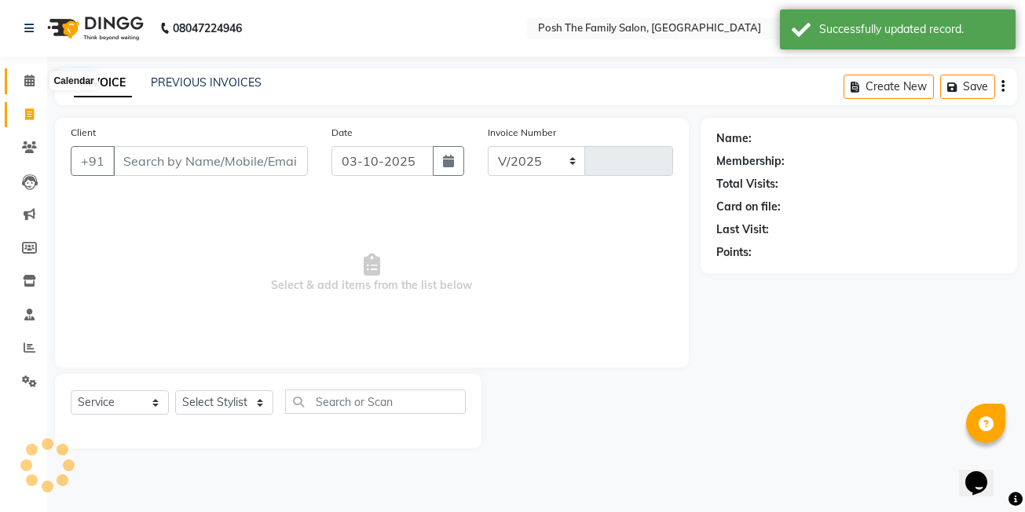
select select "6199"
type input "3147"
